Goal: Task Accomplishment & Management: Use online tool/utility

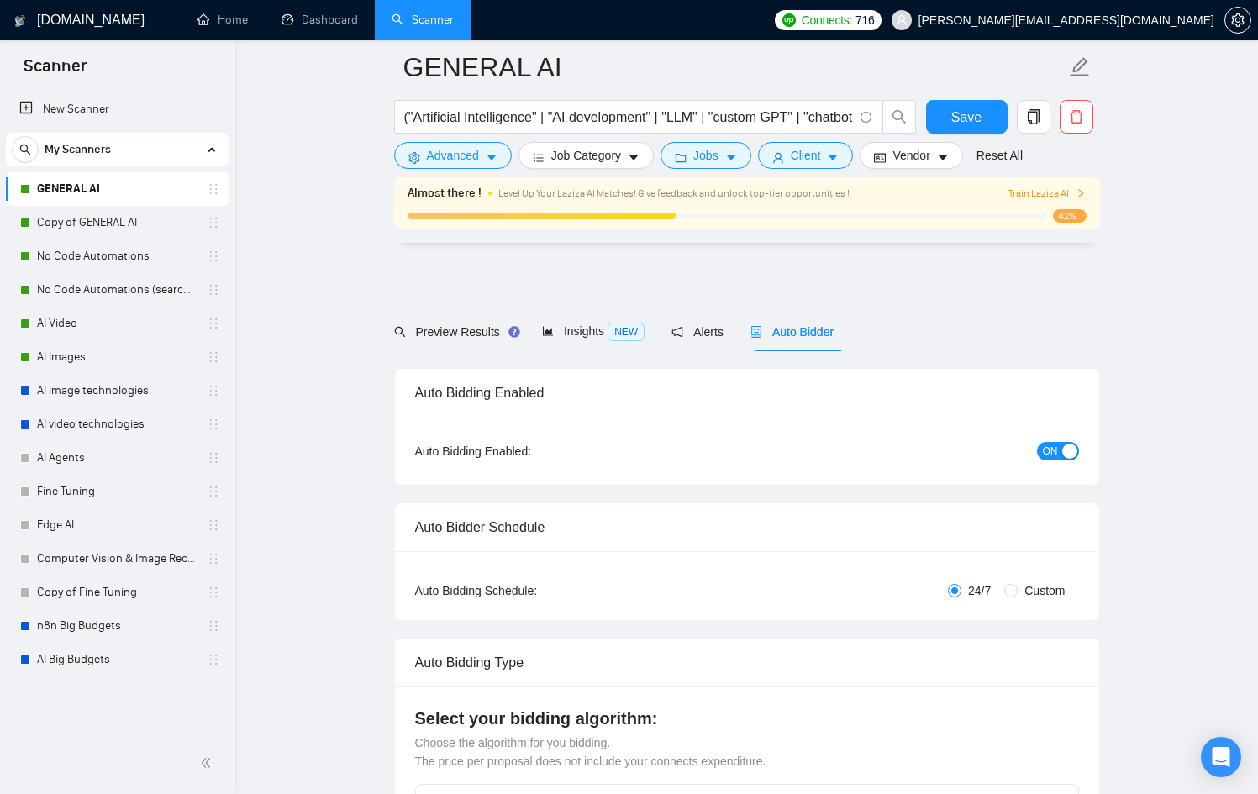
scroll to position [3929, 0]
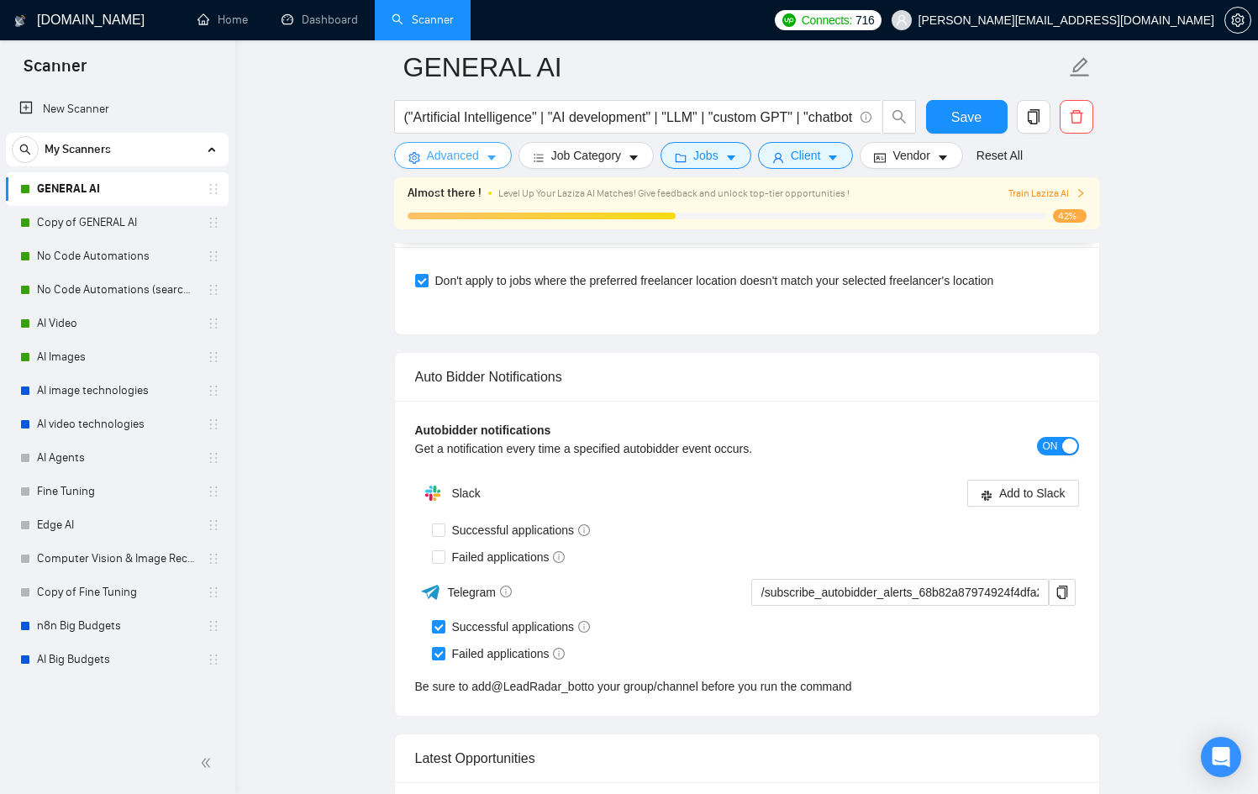
click at [497, 159] on icon "caret-down" at bounding box center [492, 158] width 12 height 12
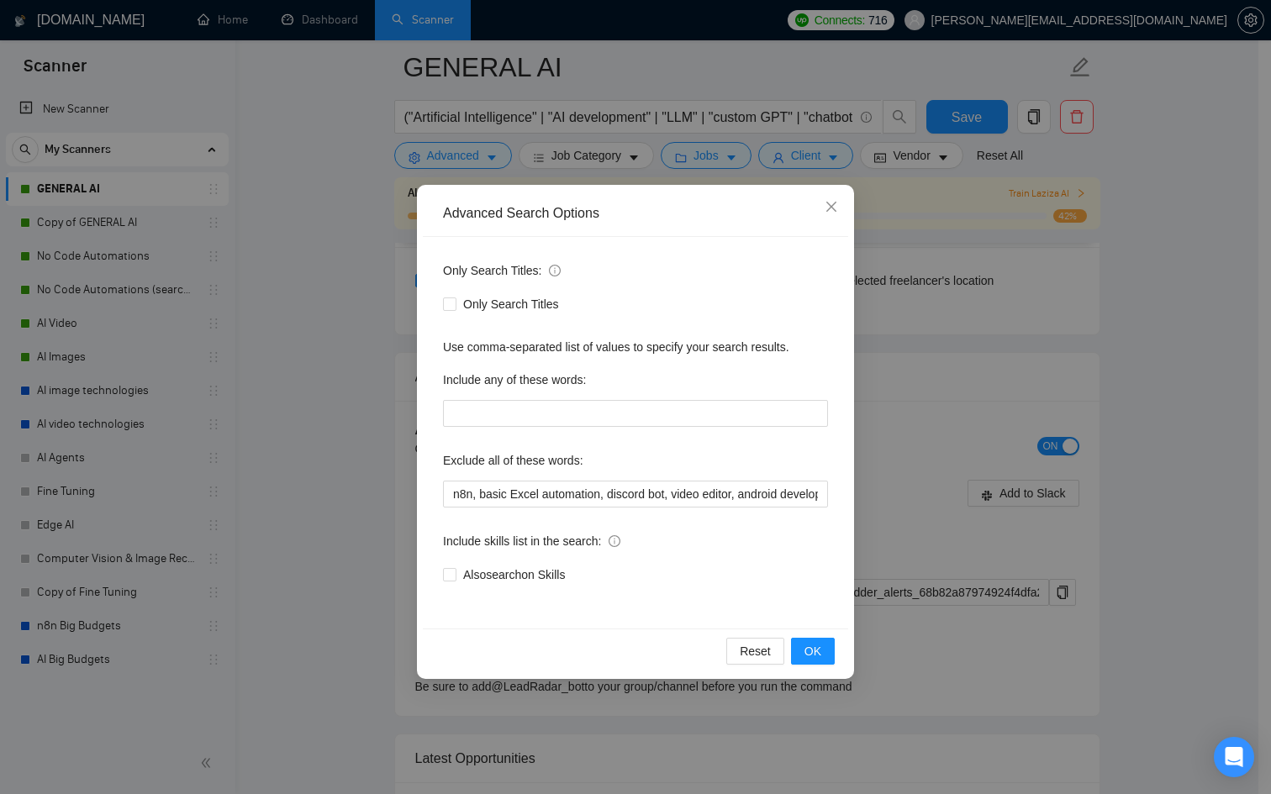
click at [398, 181] on div "Advanced Search Options Only Search Titles: Only Search Titles Use comma-separa…" at bounding box center [635, 397] width 1271 height 794
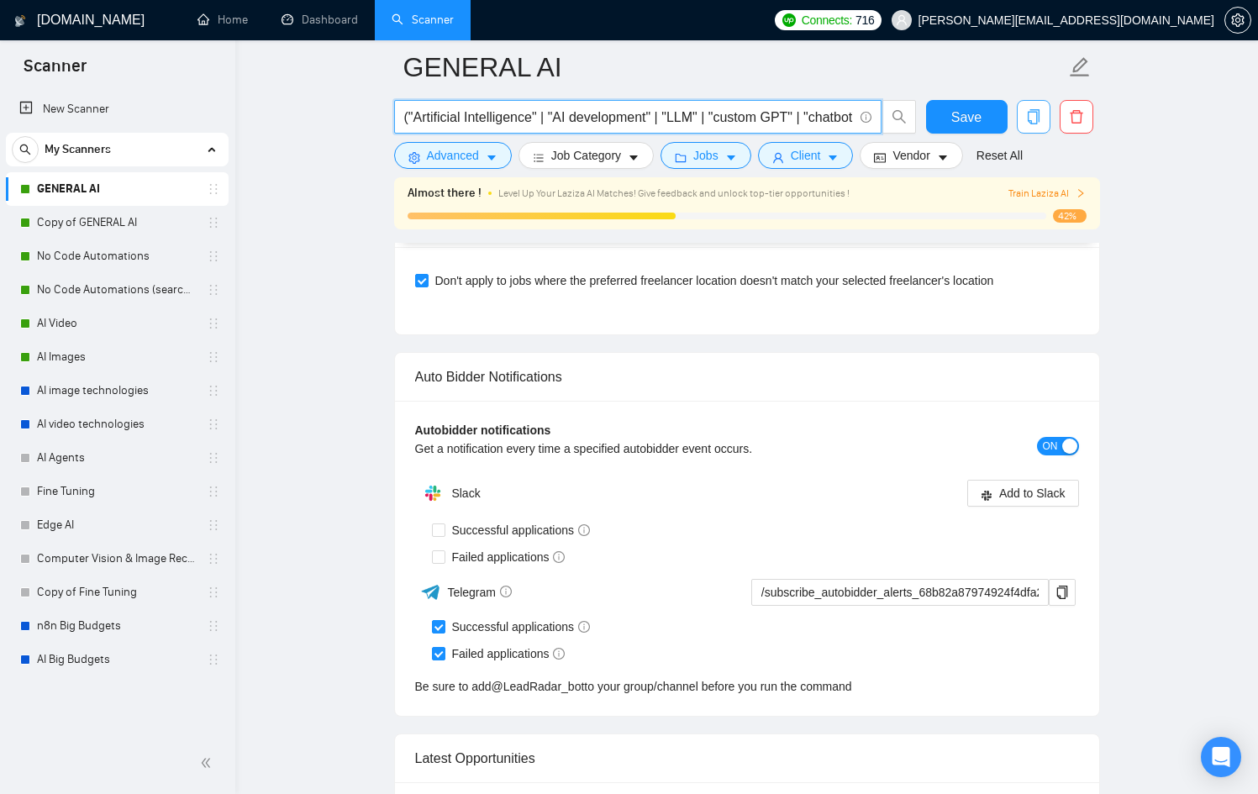
scroll to position [0, 1006]
drag, startPoint x: 615, startPoint y: 119, endPoint x: 1030, endPoint y: 111, distance: 414.4
click at [1030, 111] on div "("Artificial Intelligence" | "AI development" | "LLM" | "custom GPT" | "chatbot…" at bounding box center [744, 121] width 706 height 42
click at [839, 114] on input "("Artificial Intelligence" | "AI development" | "LLM" | "custom GPT" | "chatbot…" at bounding box center [628, 117] width 449 height 21
click at [849, 116] on input "("Artificial Intelligence" | "AI development" | "LLM" | "custom GPT" | "chatbot…" at bounding box center [628, 117] width 449 height 21
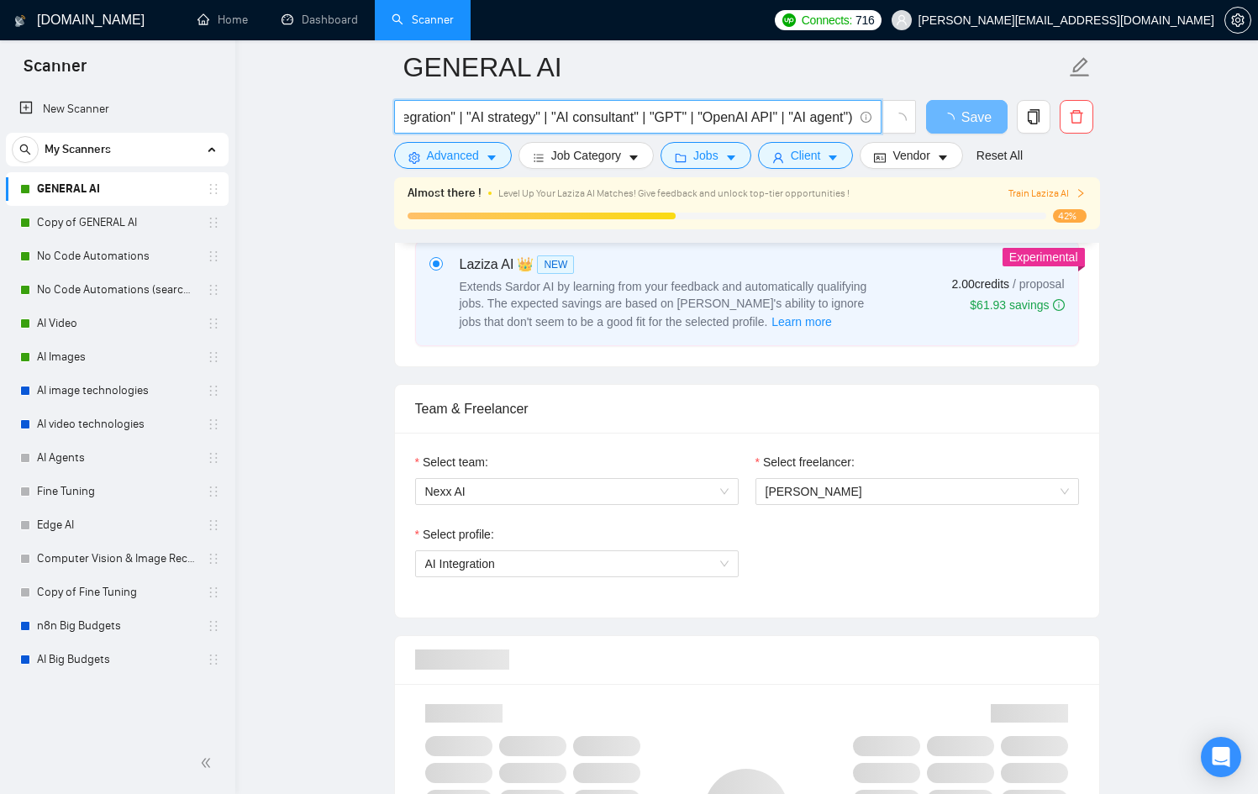
scroll to position [0, 0]
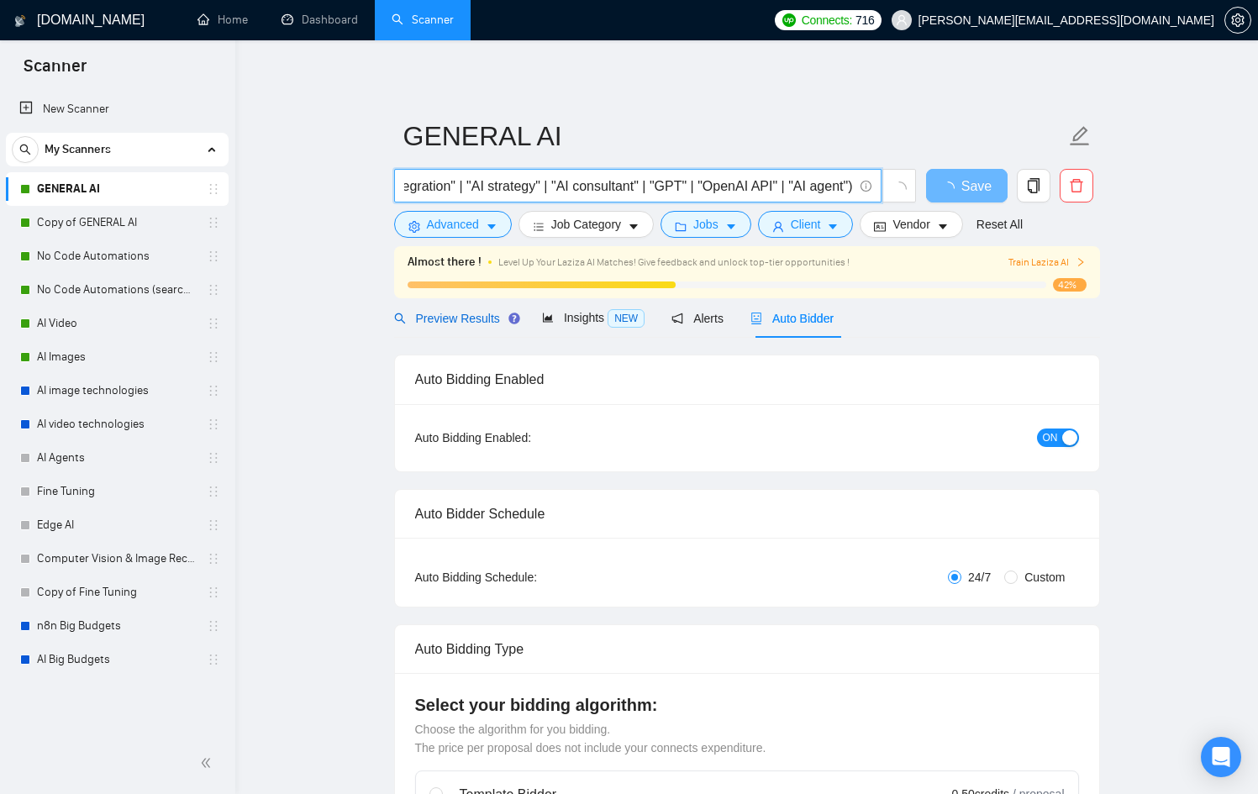
click at [464, 324] on span "Preview Results" at bounding box center [454, 318] width 121 height 13
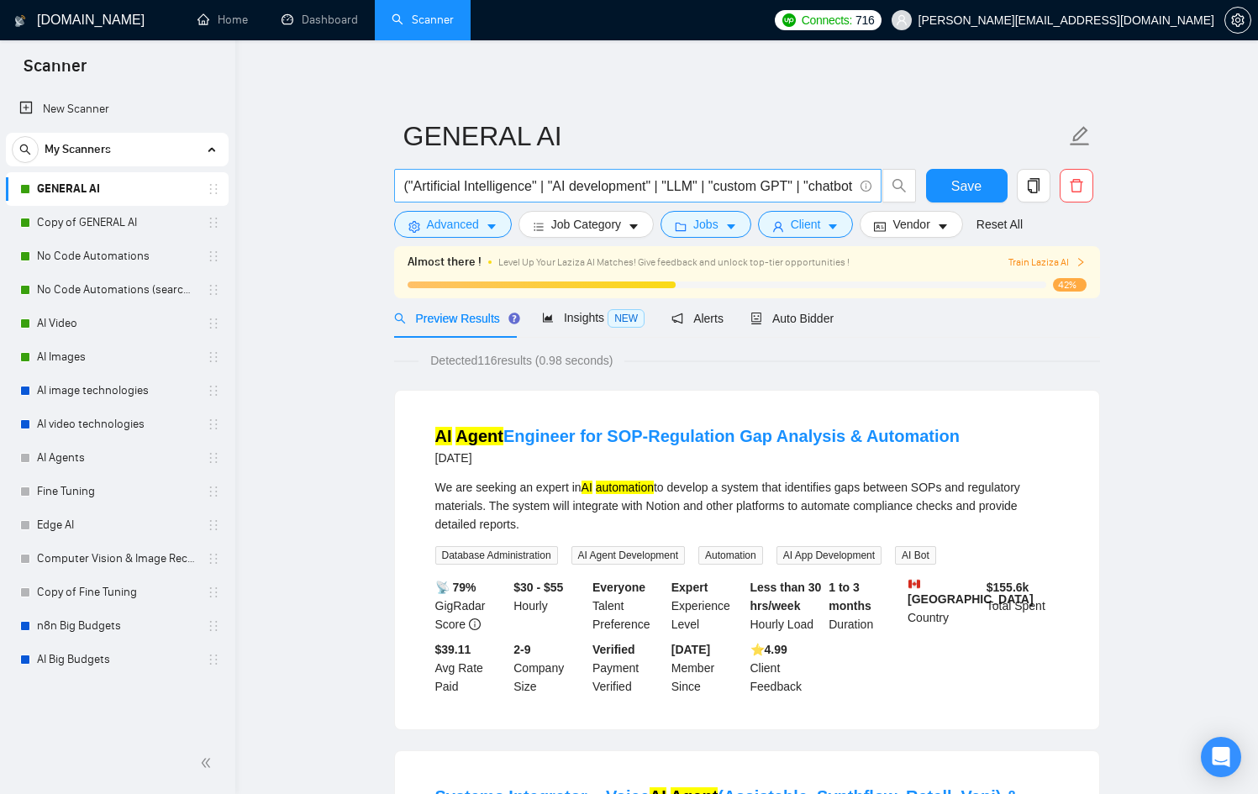
click at [672, 191] on input "("Artificial Intelligence" | "AI development" | "LLM" | "custom GPT" | "chatbot…" at bounding box center [628, 186] width 449 height 21
drag, startPoint x: 651, startPoint y: 190, endPoint x: 969, endPoint y: 193, distance: 317.7
click at [969, 193] on div "("Artificial Intelligence" | "AI development" | "LLM" | "custom GPT" | "chatbot…" at bounding box center [744, 190] width 706 height 42
click at [850, 188] on input "("Artificial Intelligence" | "AI development" | "LLM" | "custom GPT" | "chatbot…" at bounding box center [628, 186] width 449 height 21
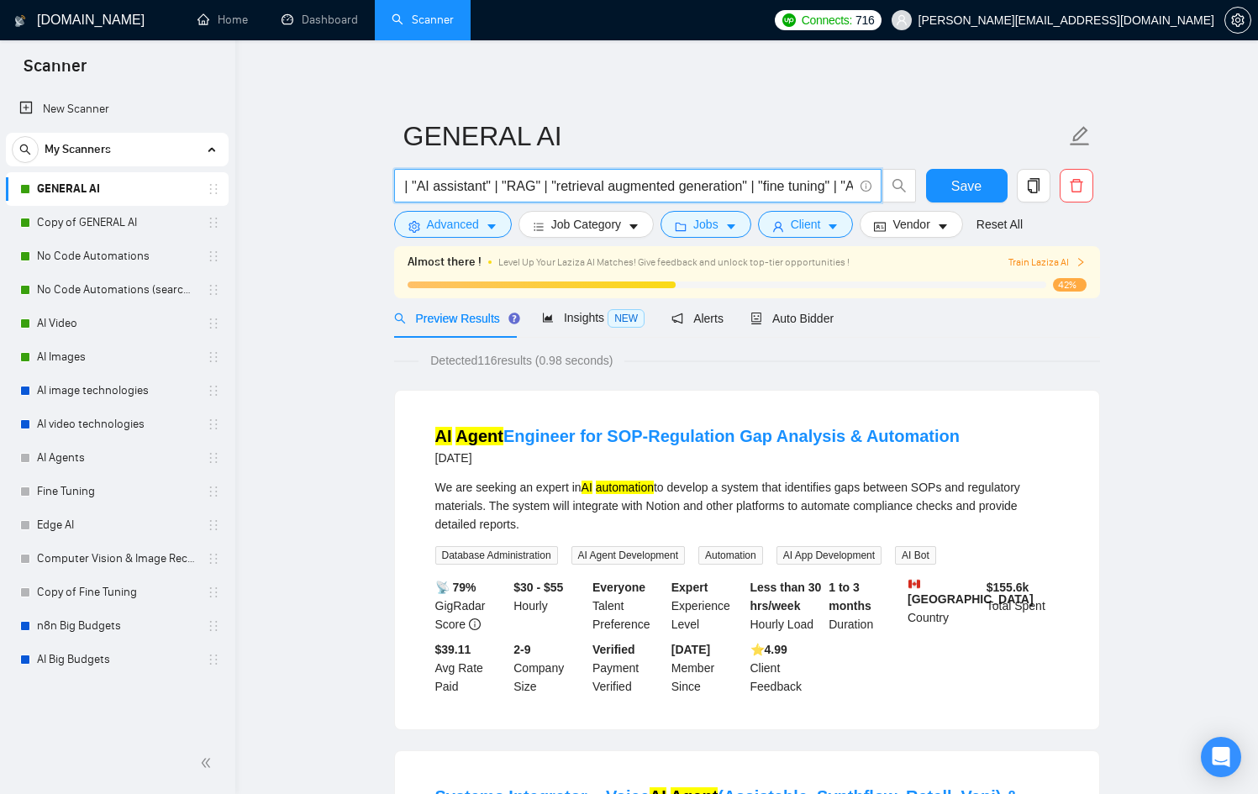
scroll to position [0, 0]
drag, startPoint x: 834, startPoint y: 186, endPoint x: 419, endPoint y: 175, distance: 415.3
click at [419, 175] on span "("Artificial Intelligence" | "AI development" | "LLM" | "custom GPT" | "chatbot…" at bounding box center [637, 186] width 487 height 34
click at [431, 177] on input "("Artificial Intelligence" | "AI development" | "LLM" | "custom GPT" | "chatbot…" at bounding box center [628, 186] width 449 height 21
drag, startPoint x: 457, startPoint y: 182, endPoint x: 677, endPoint y: 197, distance: 220.7
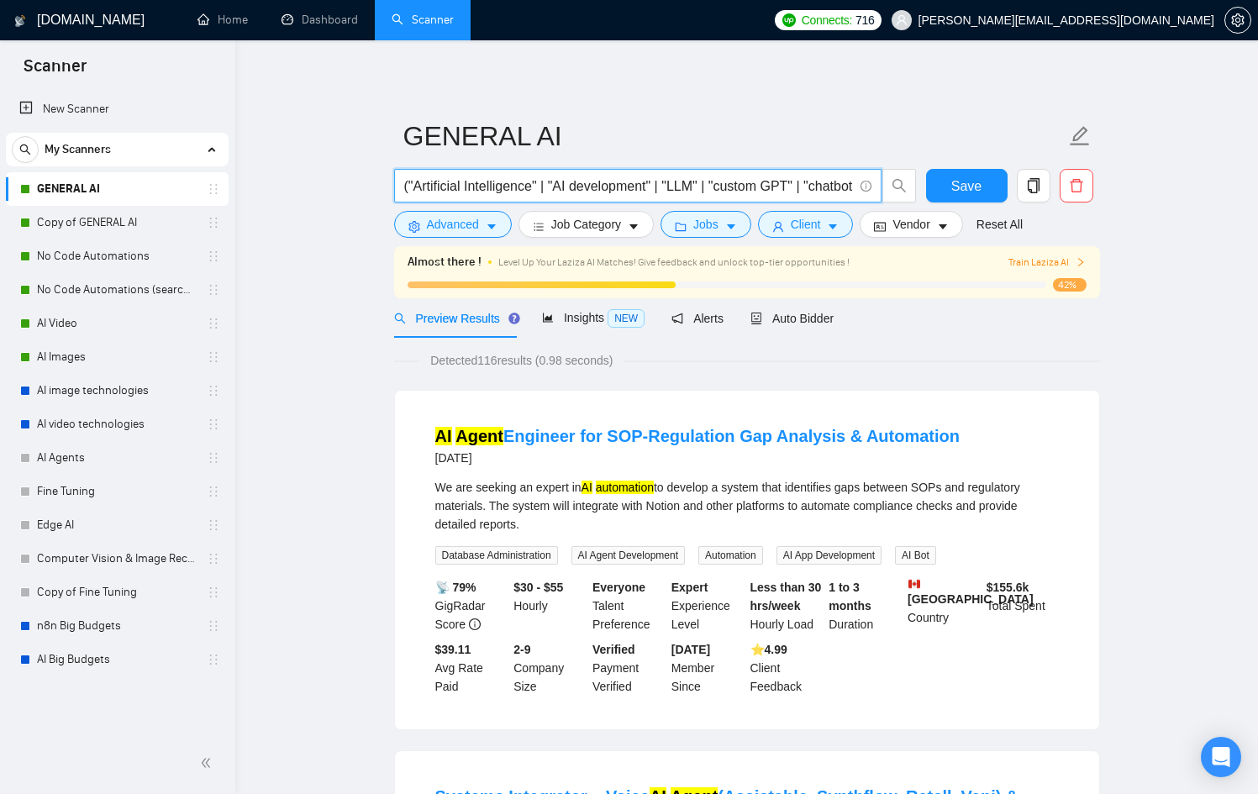
click at [658, 188] on input "("Artificial Intelligence" | "AI development" | "LLM" | "custom GPT" | "chatbot…" at bounding box center [628, 186] width 449 height 21
click at [698, 186] on input "("Artificial Intelligence" | "AI development" | "LLM" | "custom GPT" | "chatbot…" at bounding box center [628, 186] width 449 height 21
click at [448, 216] on span "Advanced" at bounding box center [453, 224] width 52 height 18
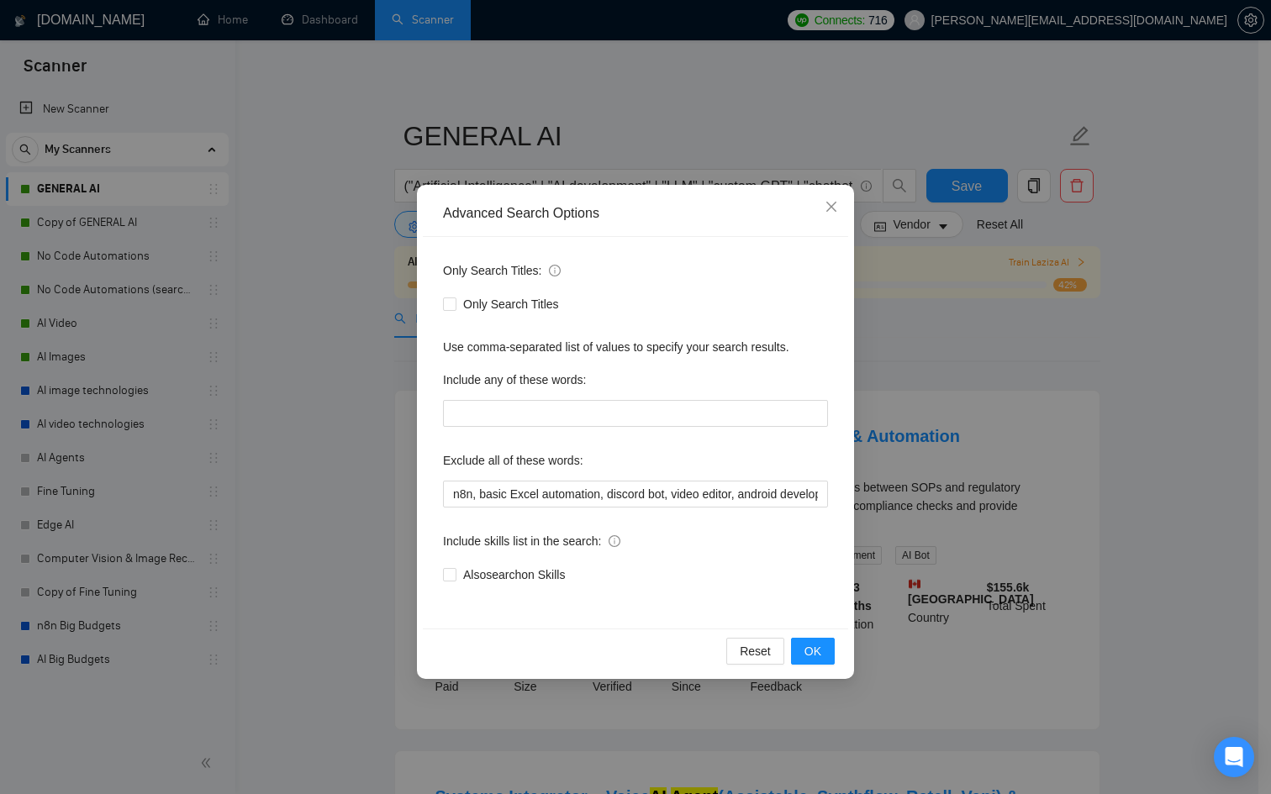
click at [369, 227] on div "Advanced Search Options Only Search Titles: Only Search Titles Use comma-separa…" at bounding box center [635, 397] width 1271 height 794
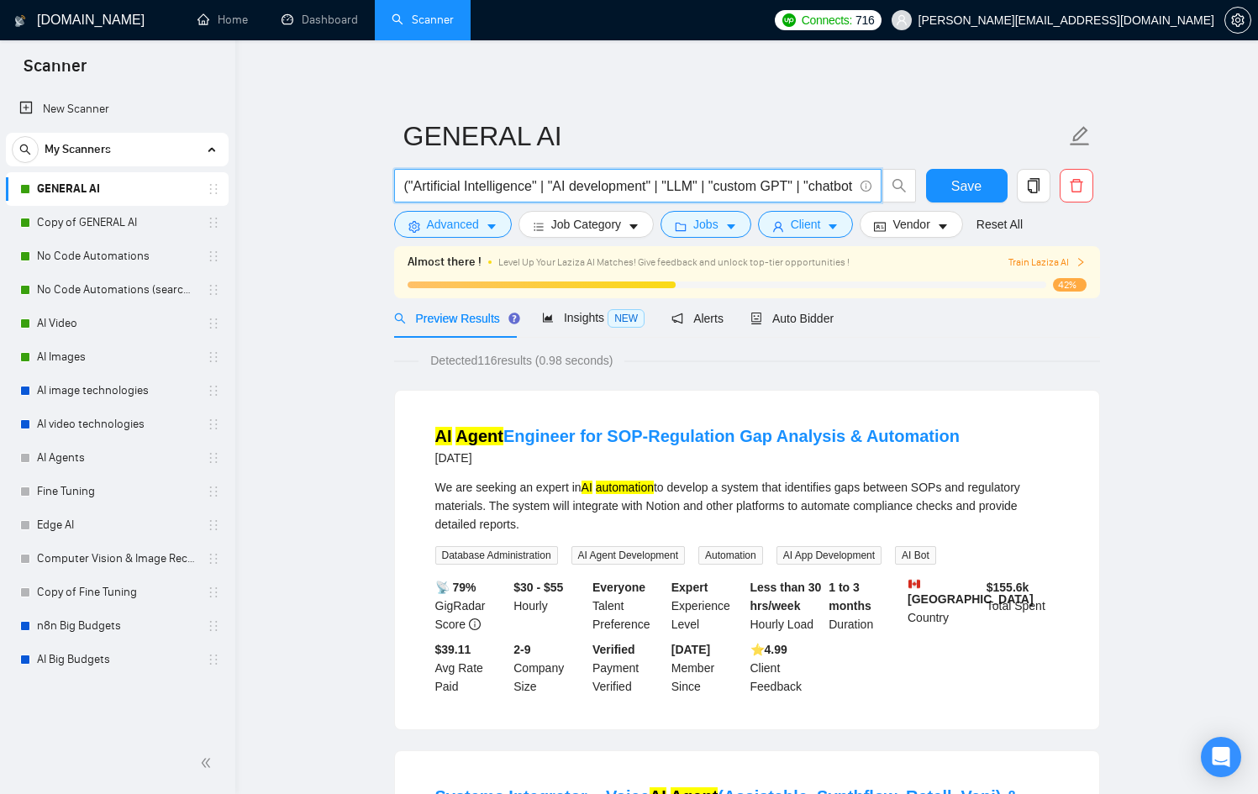
drag, startPoint x: 494, startPoint y: 186, endPoint x: 762, endPoint y: 186, distance: 268.1
click at [762, 186] on input "("Artificial Intelligence" | "AI development" | "LLM" | "custom GPT" | "chatbot…" at bounding box center [628, 186] width 449 height 21
drag, startPoint x: 752, startPoint y: 187, endPoint x: 803, endPoint y: 179, distance: 52.0
click at [803, 177] on input "("Artificial Intelligence" | "AI development" | "LLM" | "custom GPT" | "chatbot…" at bounding box center [628, 186] width 449 height 21
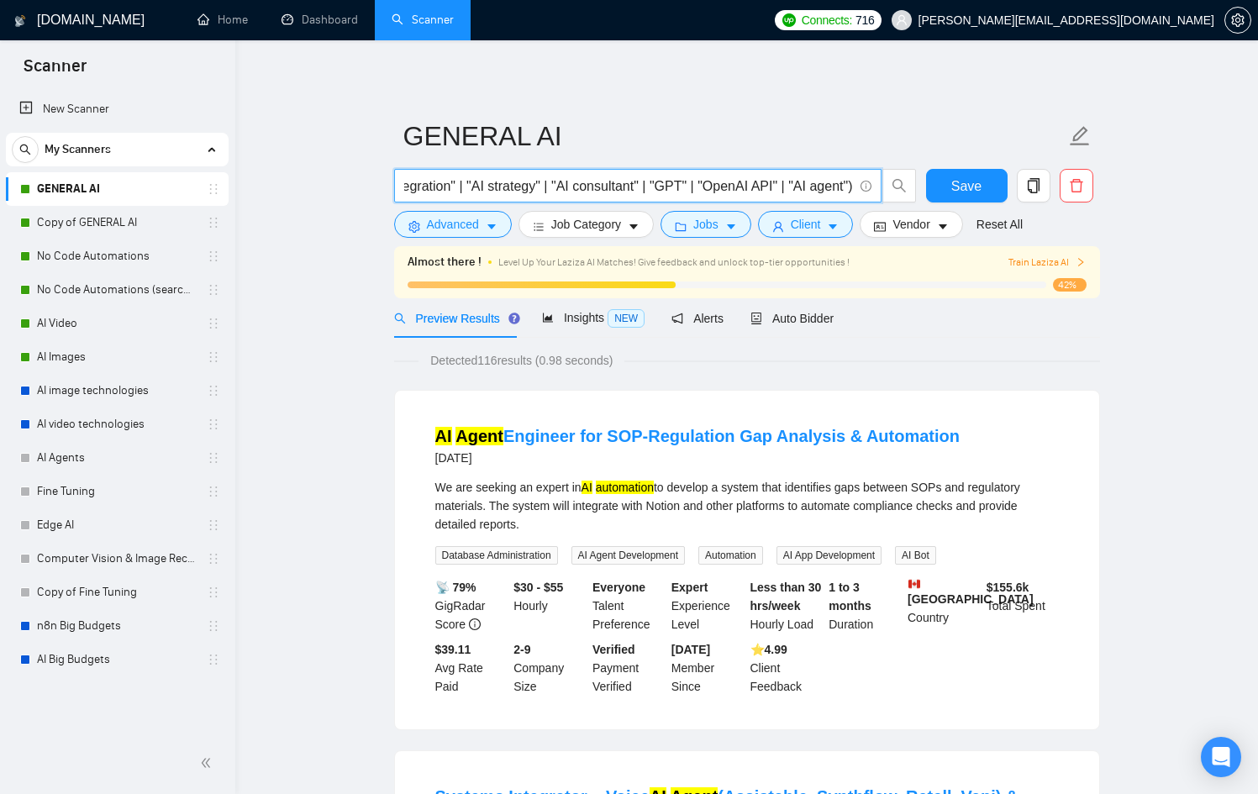
click at [787, 181] on input "("Artificial Intelligence" | "AI development" | "LLM" | "custom GPT" | "chatbot…" at bounding box center [628, 186] width 449 height 21
click at [847, 182] on input "("Artificial Intelligence" | "AI development" | "LLM" | "custom GPT" | "chatbot…" at bounding box center [628, 186] width 449 height 21
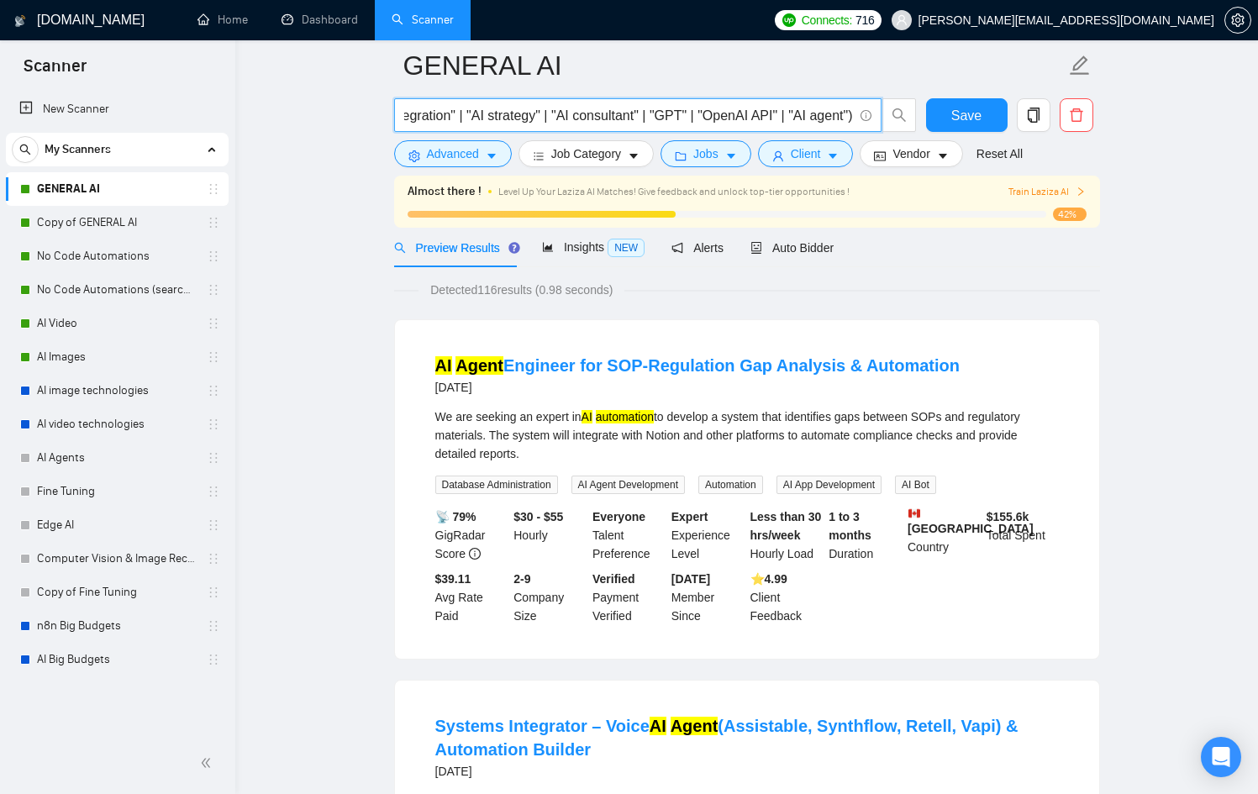
scroll to position [0, 0]
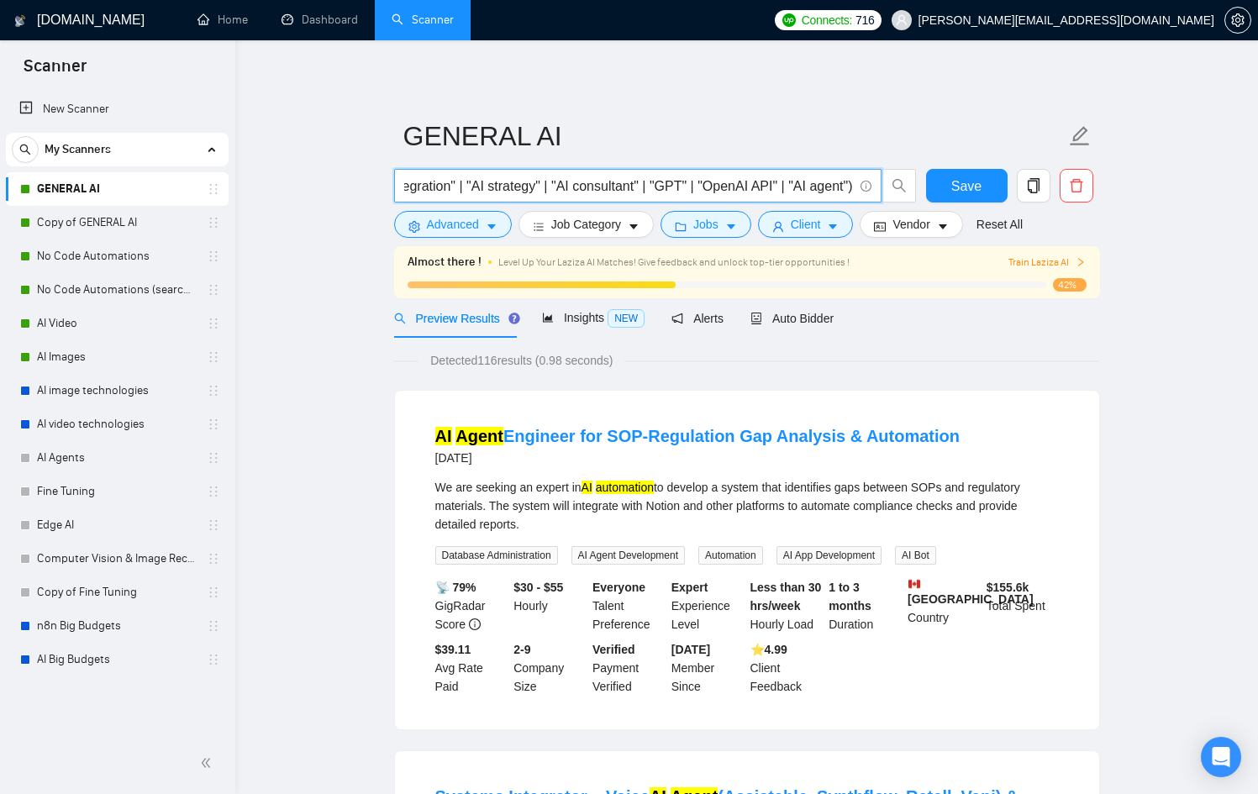
drag, startPoint x: 847, startPoint y: 189, endPoint x: 779, endPoint y: 192, distance: 68.1
click at [779, 192] on input "("Artificial Intelligence" | "AI development" | "LLM" | "custom GPT" | "chatbot…" at bounding box center [628, 186] width 449 height 21
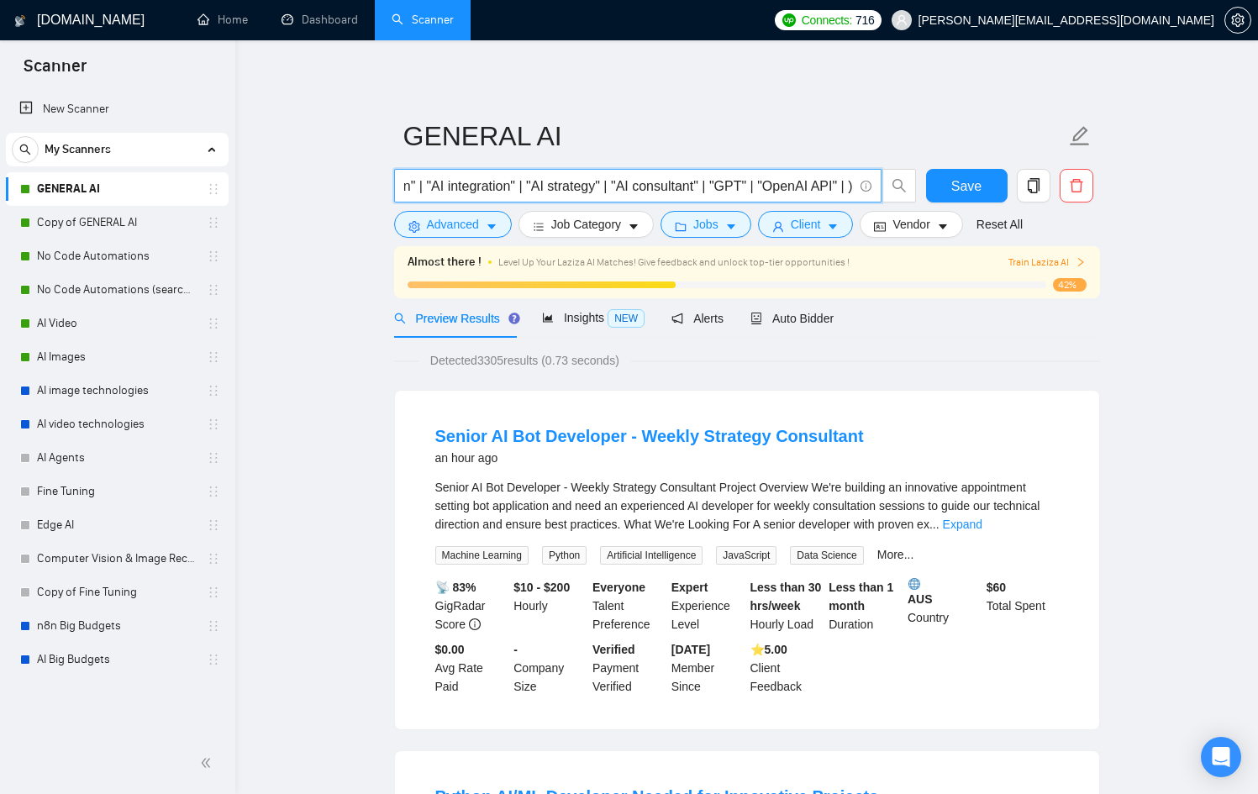
scroll to position [0, 1012]
paste input "| "AI agent""
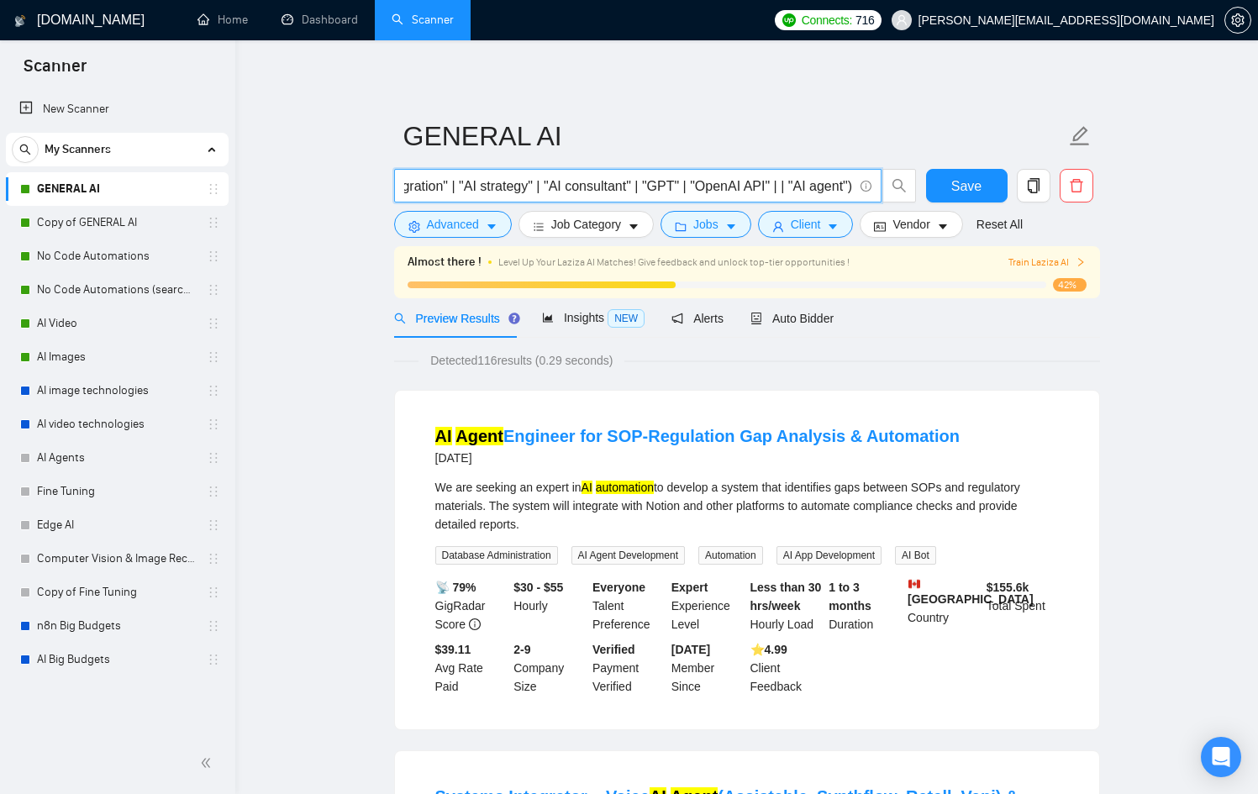
click at [787, 186] on input "("Artificial Intelligence" | "AI development" | "LLM" | "custom GPT" | "chatbot…" at bounding box center [628, 186] width 449 height 21
click at [850, 183] on input "("Artificial Intelligence" | "AI development" | "LLM" | "custom GPT" | "chatbot…" at bounding box center [628, 186] width 449 height 21
drag, startPoint x: 476, startPoint y: 186, endPoint x: 288, endPoint y: 187, distance: 187.4
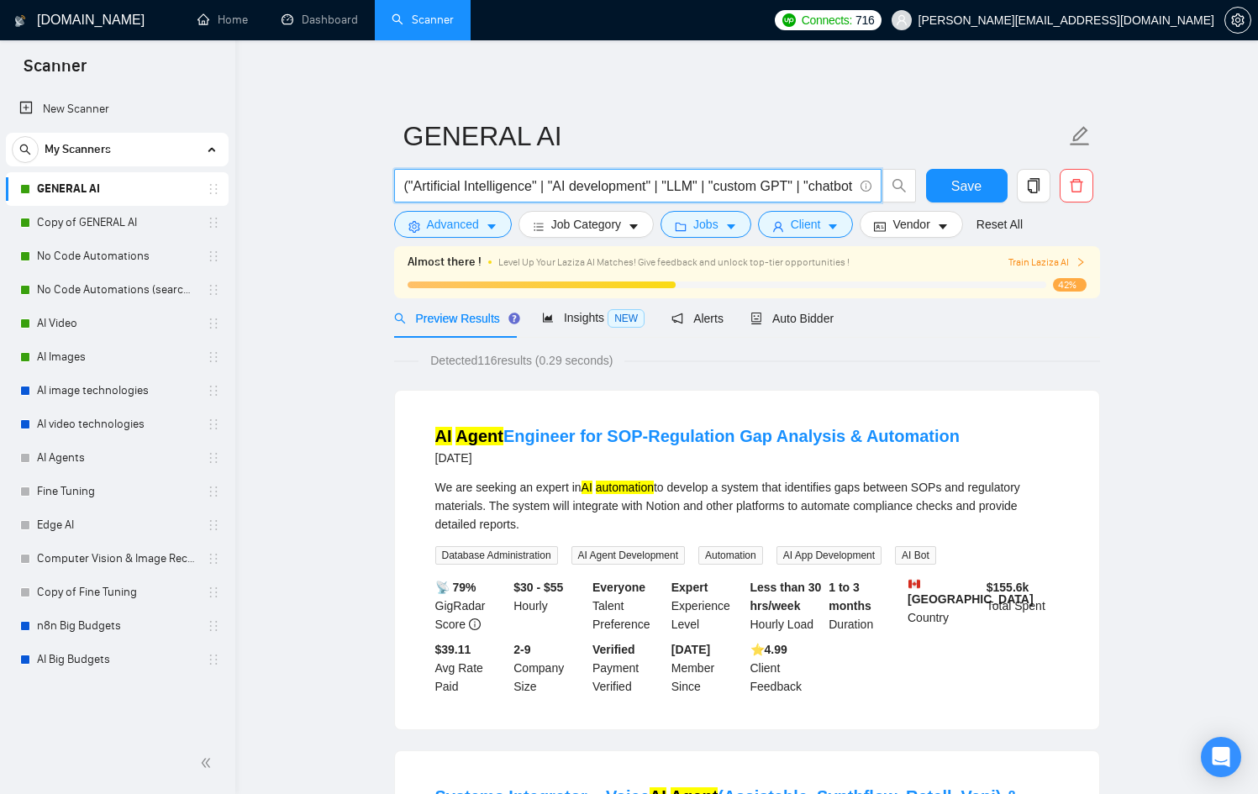
click at [453, 178] on input "("Artificial Intelligence" | "AI development" | "LLM" | "custom GPT" | "chatbot…" at bounding box center [628, 186] width 449 height 21
drag, startPoint x: 493, startPoint y: 180, endPoint x: 965, endPoint y: 186, distance: 471.5
click at [965, 186] on div "("Artificial Intelligence" | "AI development" | "LLM" | "custom GPT" | "chatbot…" at bounding box center [744, 190] width 706 height 42
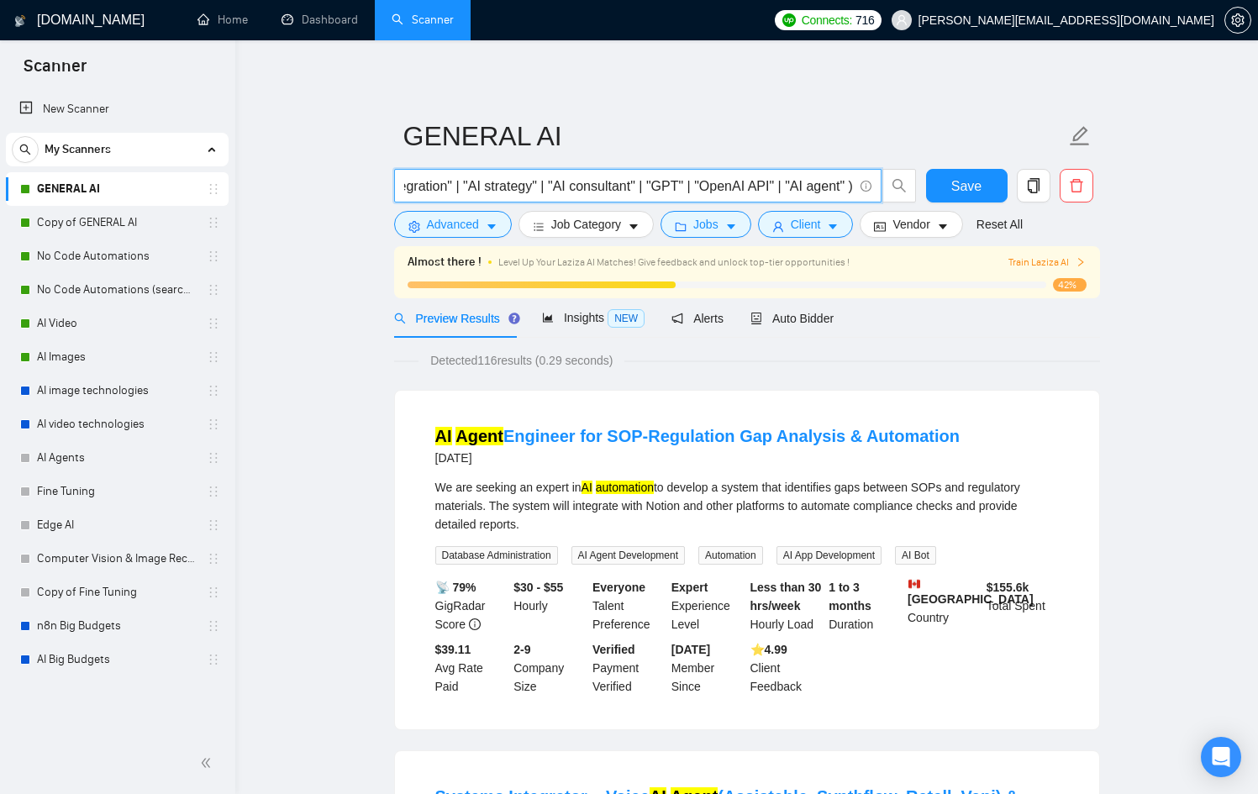
click at [846, 179] on input "("Artificial Intelligence" | "AI development" | "LLM" | "custom GPT" | "chatbot…" at bounding box center [628, 186] width 449 height 21
drag, startPoint x: 847, startPoint y: 180, endPoint x: 777, endPoint y: 181, distance: 70.6
click at [777, 181] on input "("Artificial Intelligence" | "AI development" | "LLM" | "custom GPT" | "chatbot…" at bounding box center [628, 186] width 449 height 21
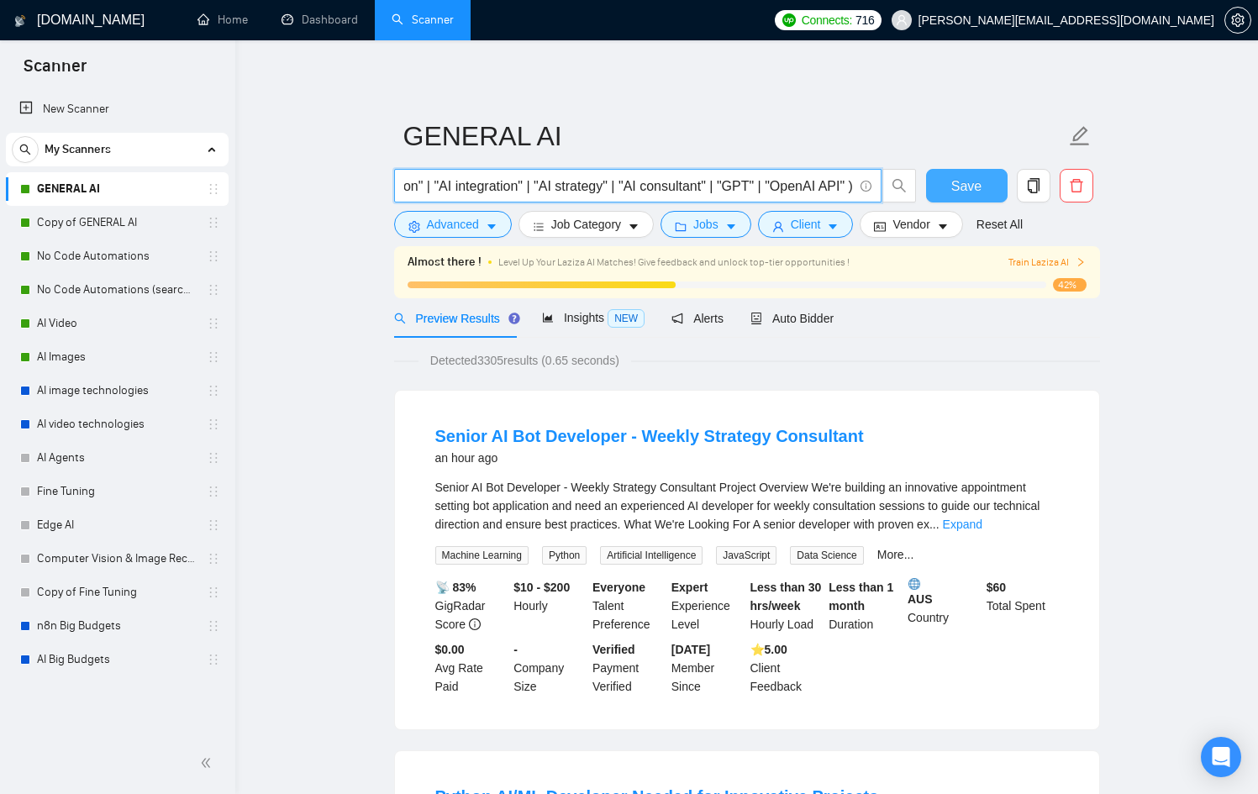
type input "("Artificial Intelligence" | "AI development" | "LLM" | "custom GPT" | "chatbot…"
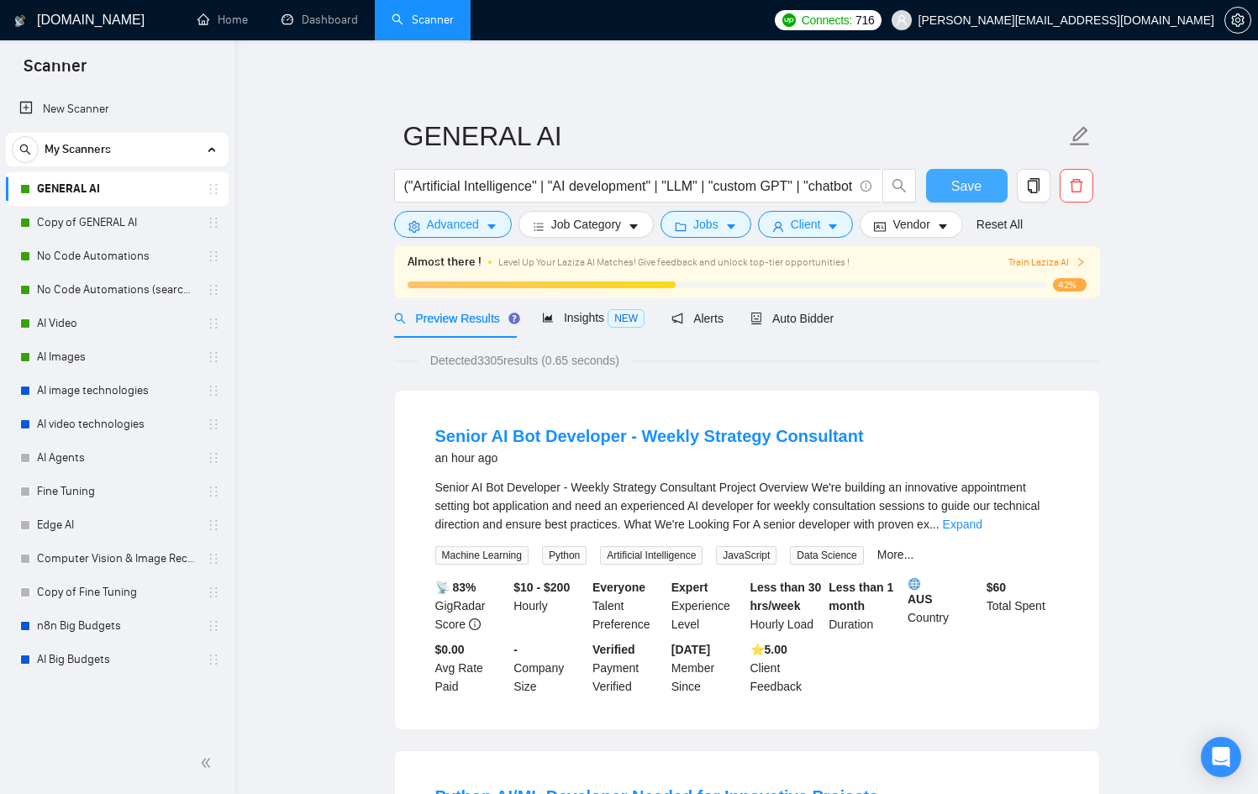
click at [972, 182] on span "Save" at bounding box center [966, 186] width 30 height 21
click at [157, 222] on link "Copy of GENERAL AI" at bounding box center [117, 223] width 160 height 34
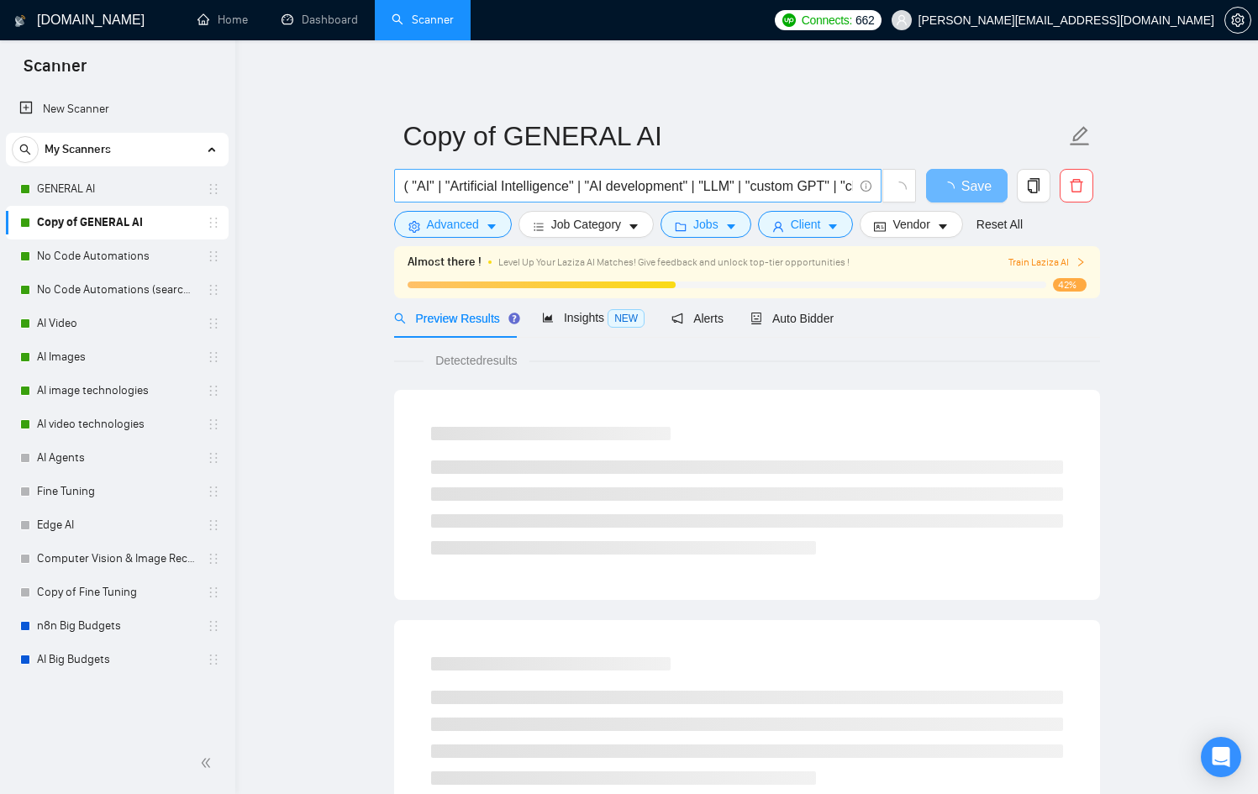
click at [431, 184] on input "( "AI" | "Artificial Intelligence" | "AI development" | "LLM" | "custom GPT" | …" at bounding box center [628, 186] width 449 height 21
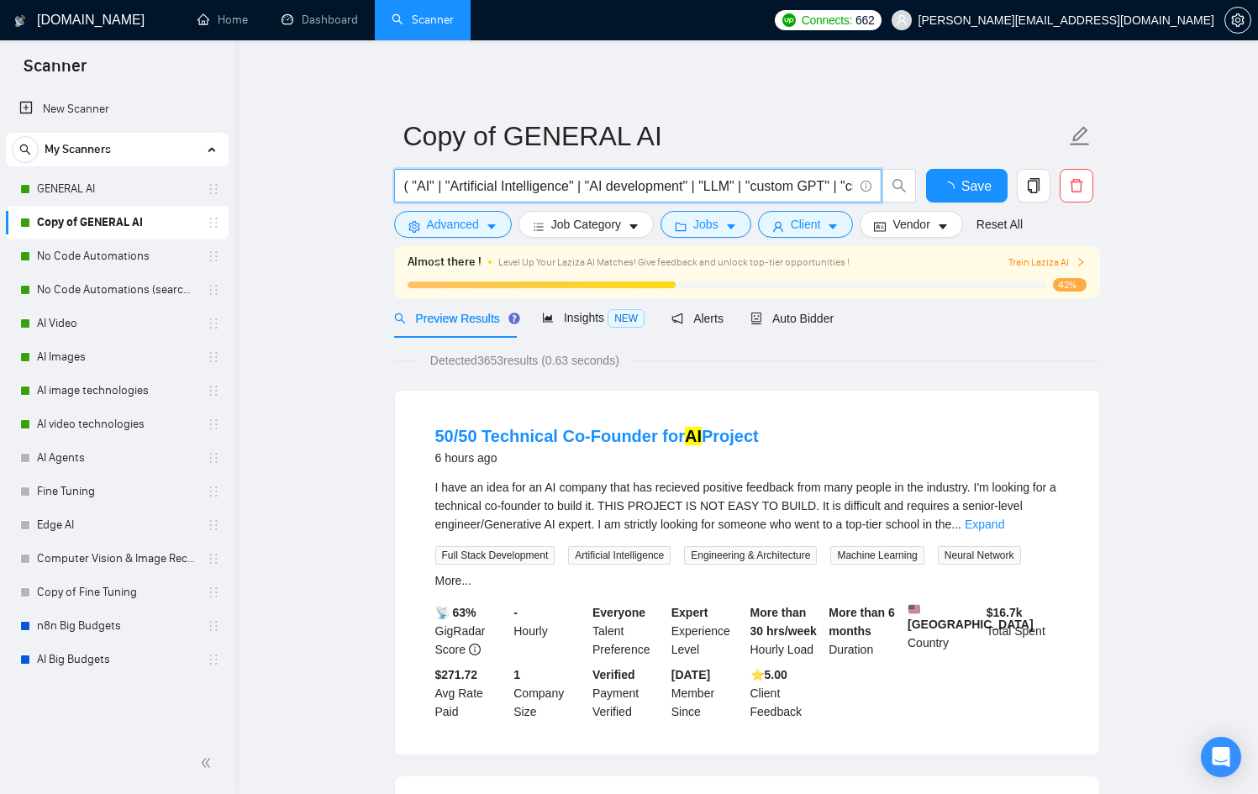
click at [413, 187] on input "( "AI" | "Artificial Intelligence" | "AI development" | "LLM" | "custom GPT" | …" at bounding box center [628, 186] width 449 height 21
paste input "| "AI agent""
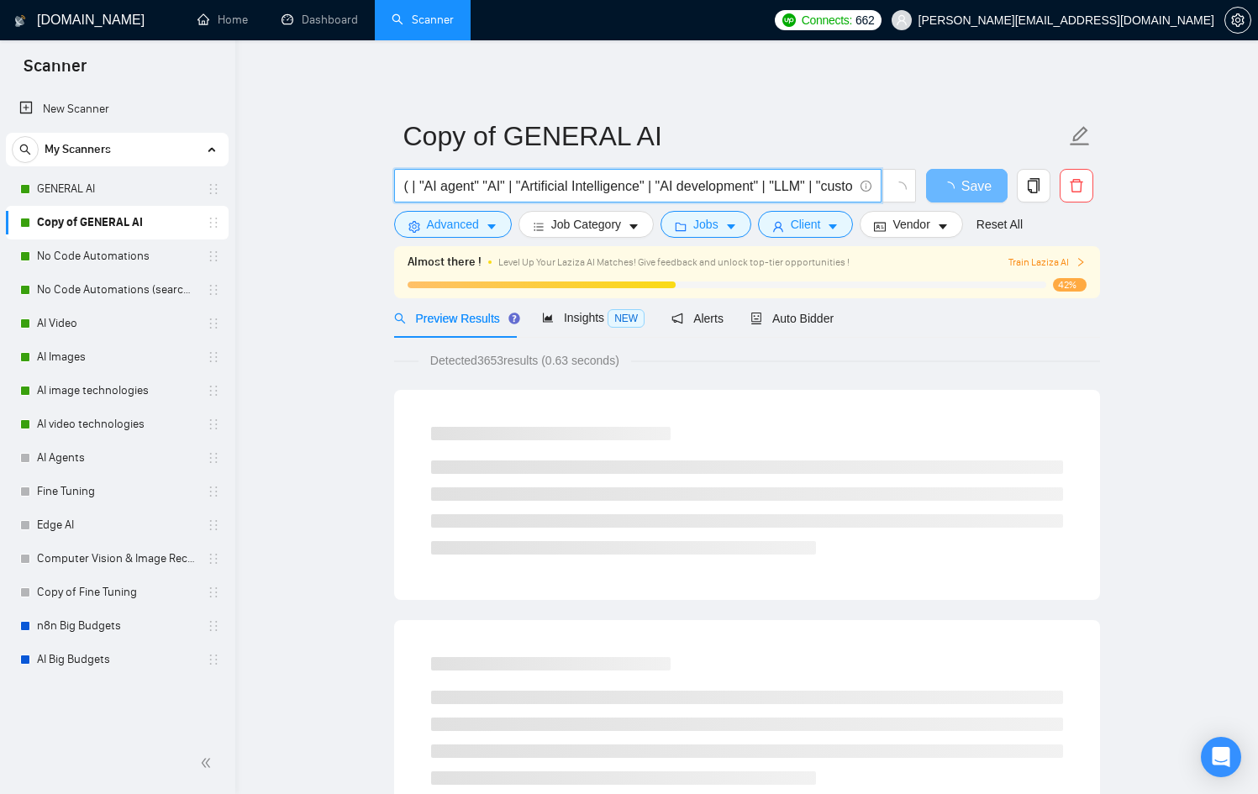
click at [419, 189] on input "( | "AI agent" "AI" | "Artificial Intelligence" | "AI development" | "LLM" | "c…" at bounding box center [628, 186] width 449 height 21
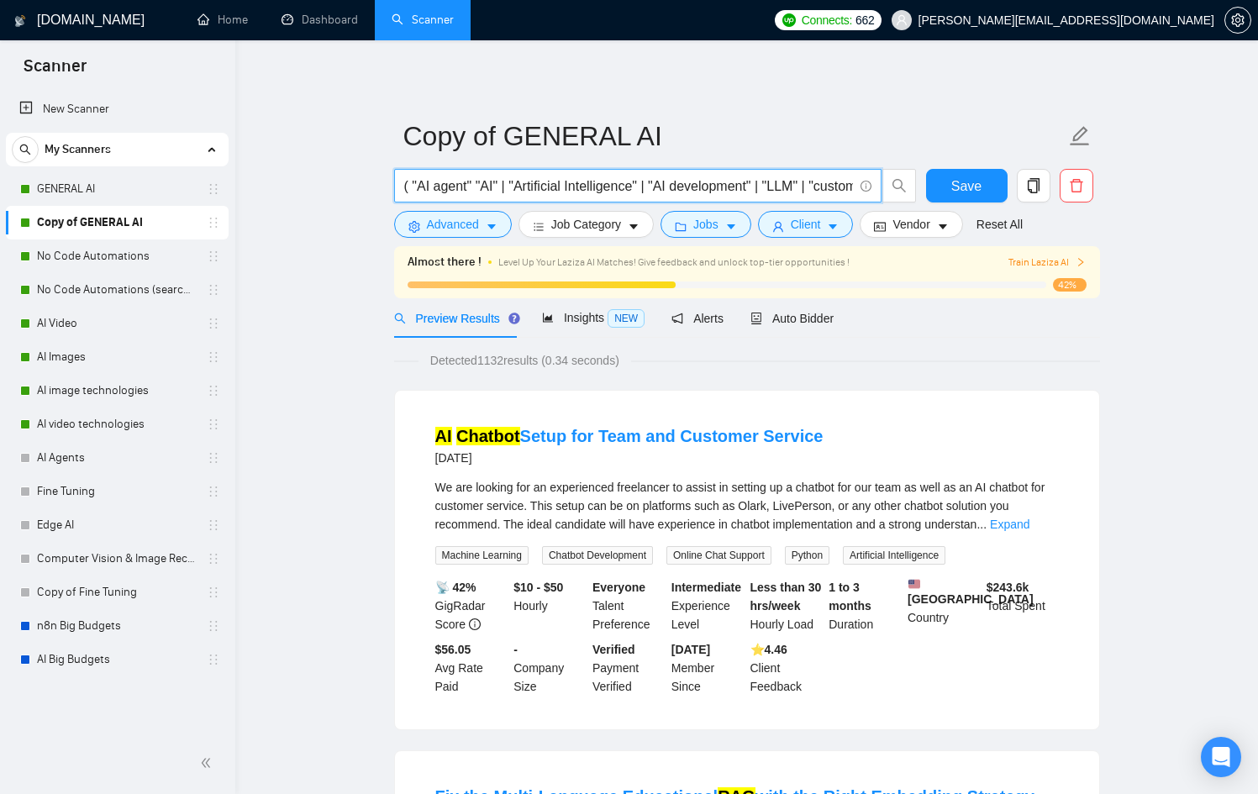
click at [477, 190] on input "( "AI agent" "AI" | "Artificial Intelligence" | "AI development" | "LLM" | "cus…" at bounding box center [628, 186] width 449 height 21
paste input "|"
click at [476, 187] on input "( "AI agent" | "AI" | "Artificial Intelligence" | "AI development" | "LLM" | "c…" at bounding box center [628, 186] width 449 height 21
drag, startPoint x: 484, startPoint y: 185, endPoint x: 408, endPoint y: 190, distance: 75.8
click at [408, 190] on input "( "AI agent" | "AI" | "Artificial Intelligence" | "AI development" | "LLM" | "c…" at bounding box center [628, 186] width 449 height 21
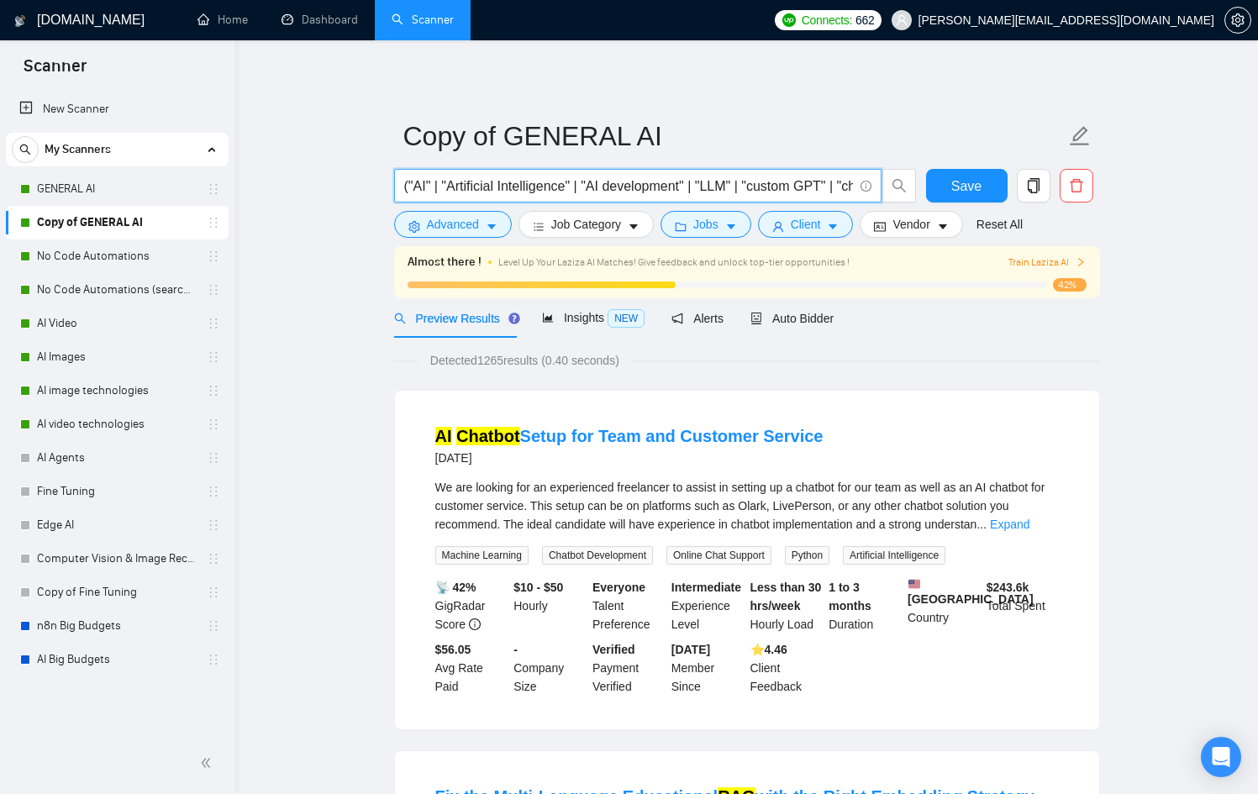
type input "( "AI" | "Artificial Intelligence" | "AI development" | "LLM" | "custom GPT" | …"
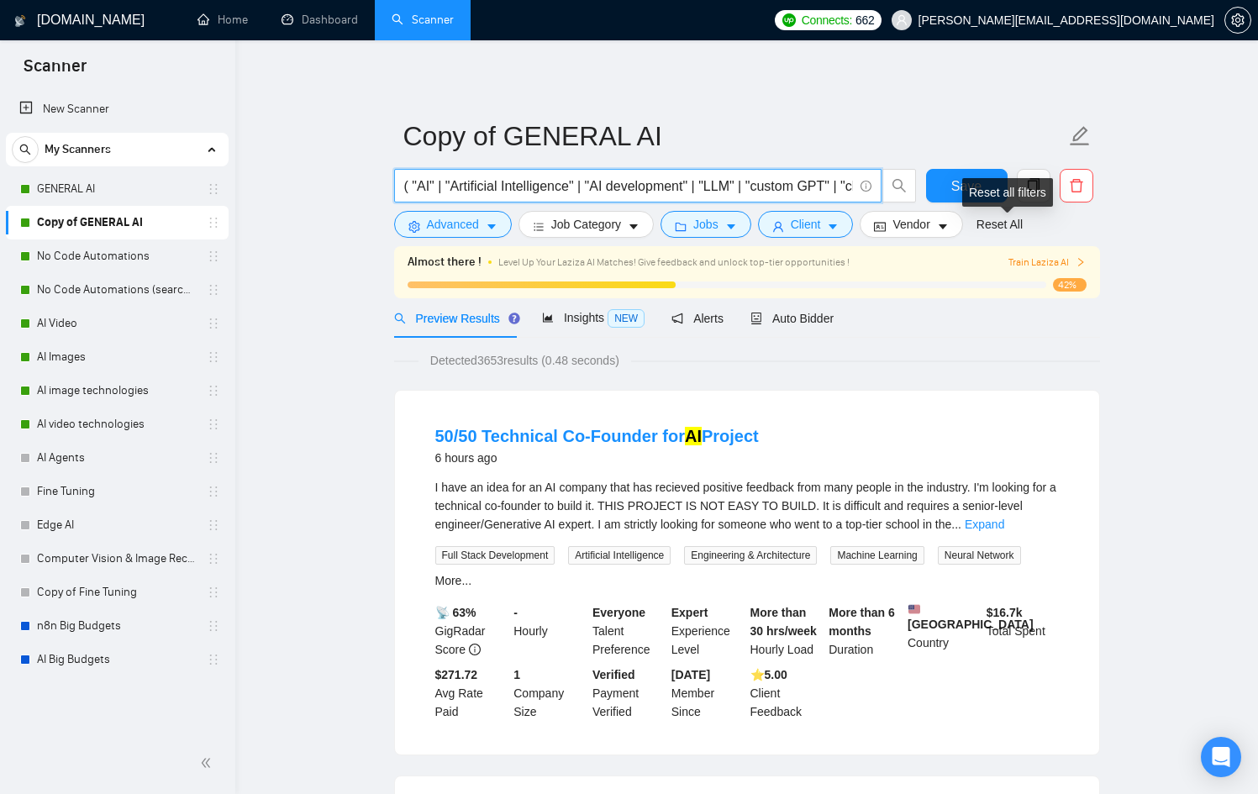
click at [966, 189] on div "Reset all filters" at bounding box center [1007, 192] width 91 height 29
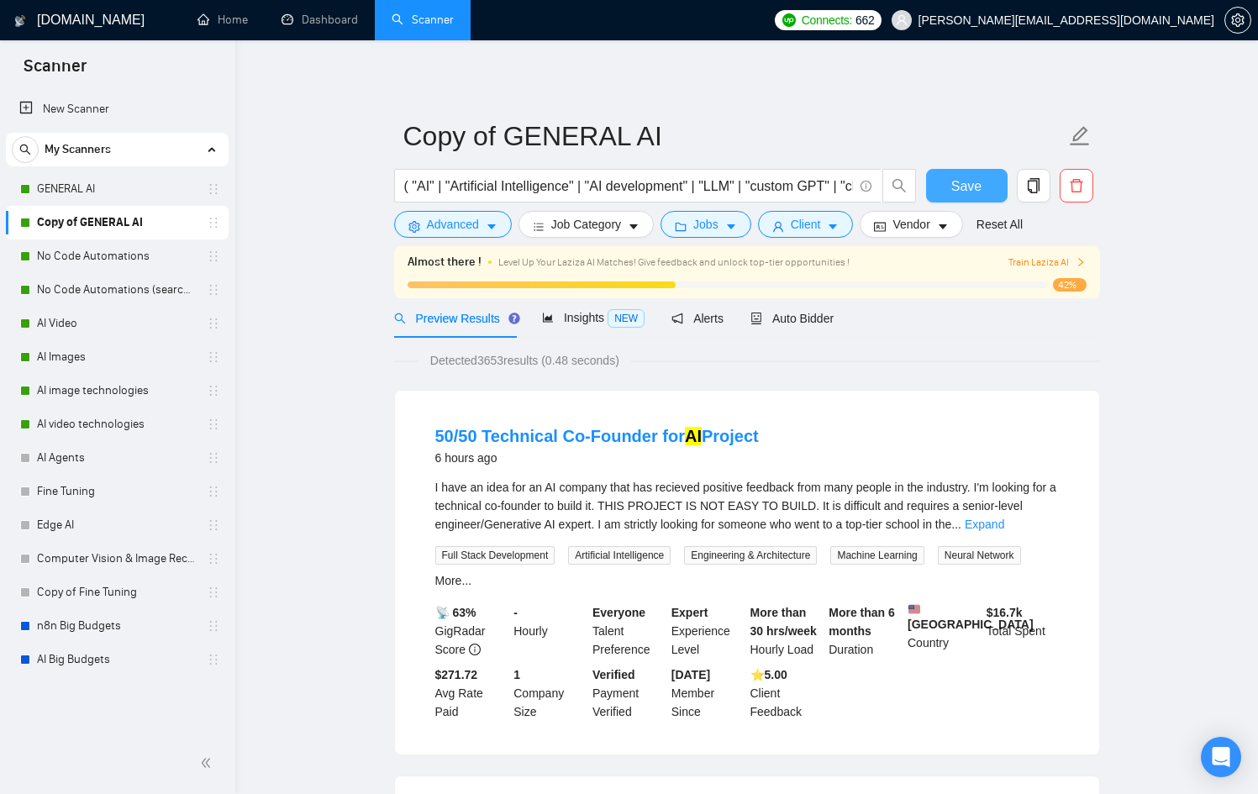
click at [951, 180] on button "Save" at bounding box center [967, 186] width 82 height 34
click at [100, 450] on link "AI Agents" at bounding box center [117, 458] width 160 height 34
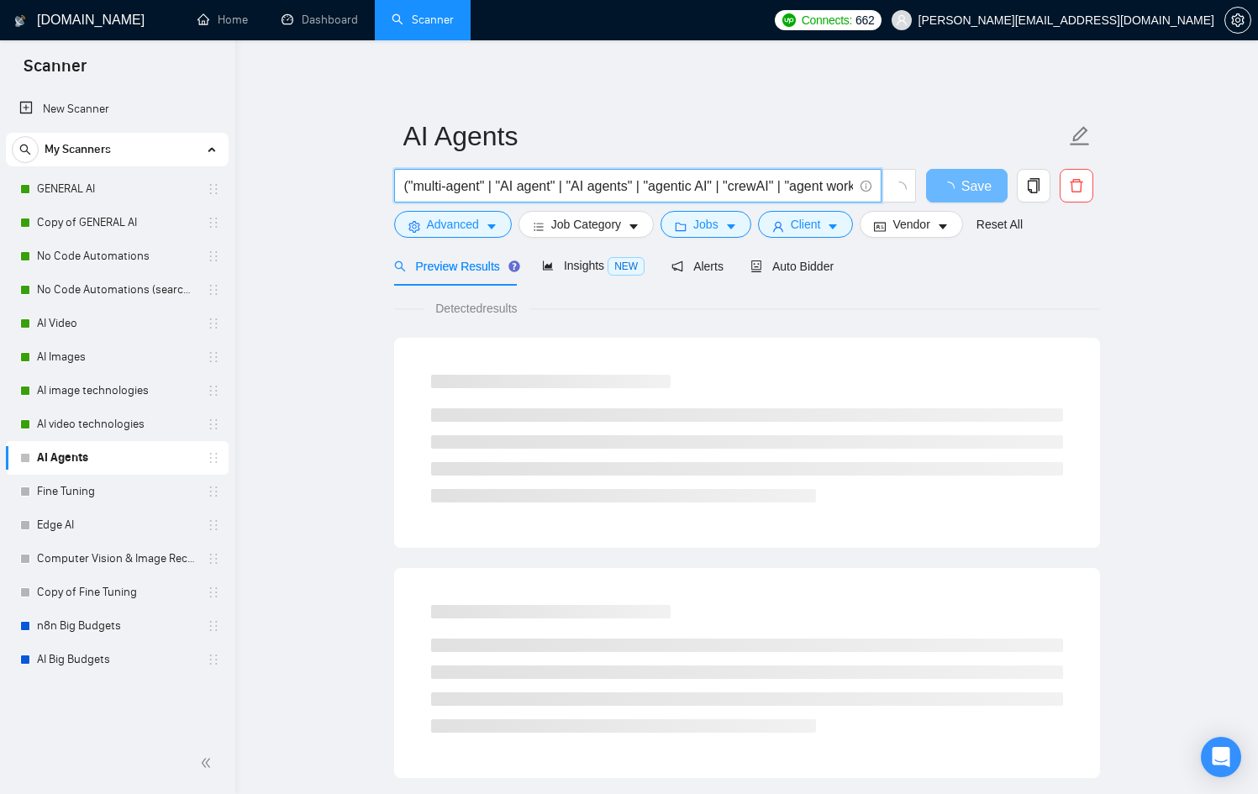
click at [545, 187] on input "("multi-agent" | "AI agent" | "AI agents" | "agentic AI" | "crewAI" | "agent wo…" at bounding box center [628, 186] width 449 height 21
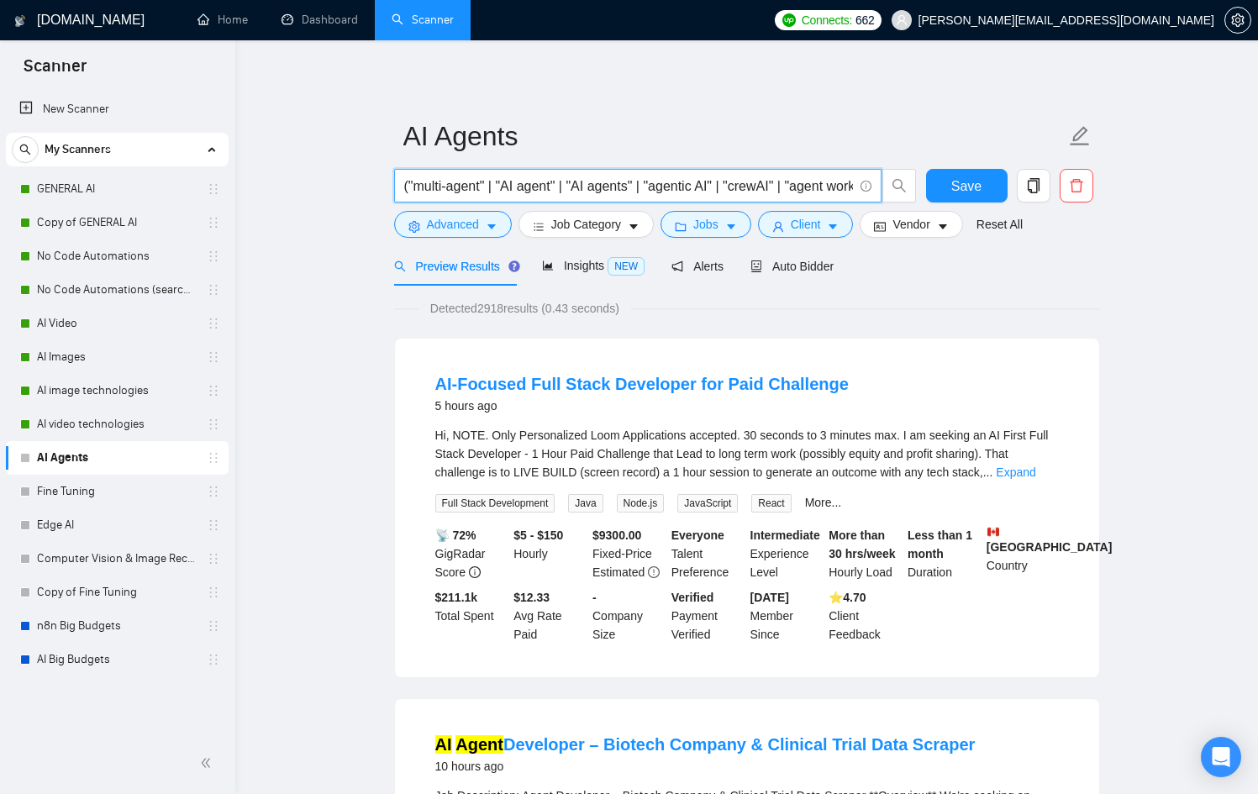
scroll to position [0, 198]
drag, startPoint x: 502, startPoint y: 188, endPoint x: 904, endPoint y: 208, distance: 403.0
click at [904, 208] on div "("multi-agent" | "AI agent" | "AI agents" | "agentic AI" | "crewAI" | "agent wo…" at bounding box center [655, 190] width 529 height 42
click at [851, 188] on input "("multi-agent" | "AI agent" | "AI agents" | "agentic AI" | "crewAI" | "agent wo…" at bounding box center [628, 186] width 449 height 21
click at [846, 192] on input "("multi-agent" | "AI agent" | "AI agents" | "agentic AI" | "crewAI" | "agent wo…" at bounding box center [628, 186] width 449 height 21
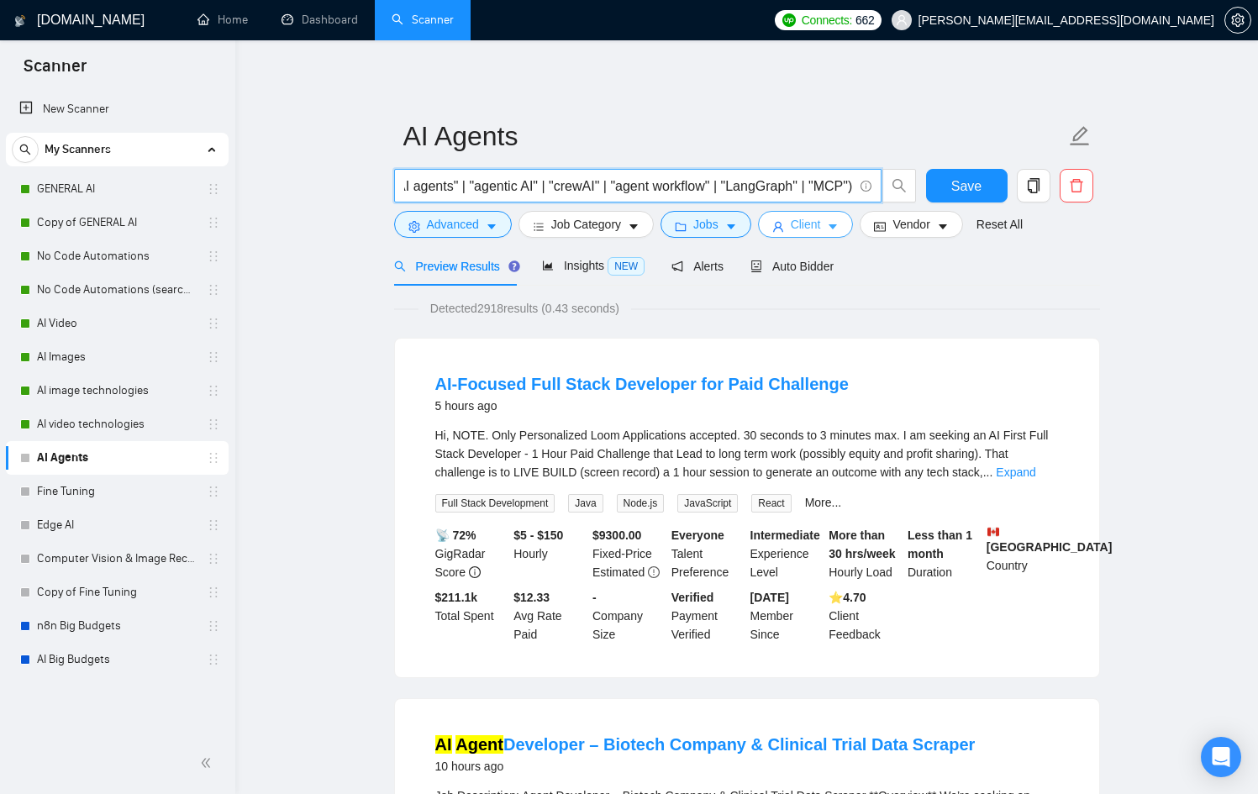
click at [784, 222] on icon "user" at bounding box center [778, 227] width 12 height 12
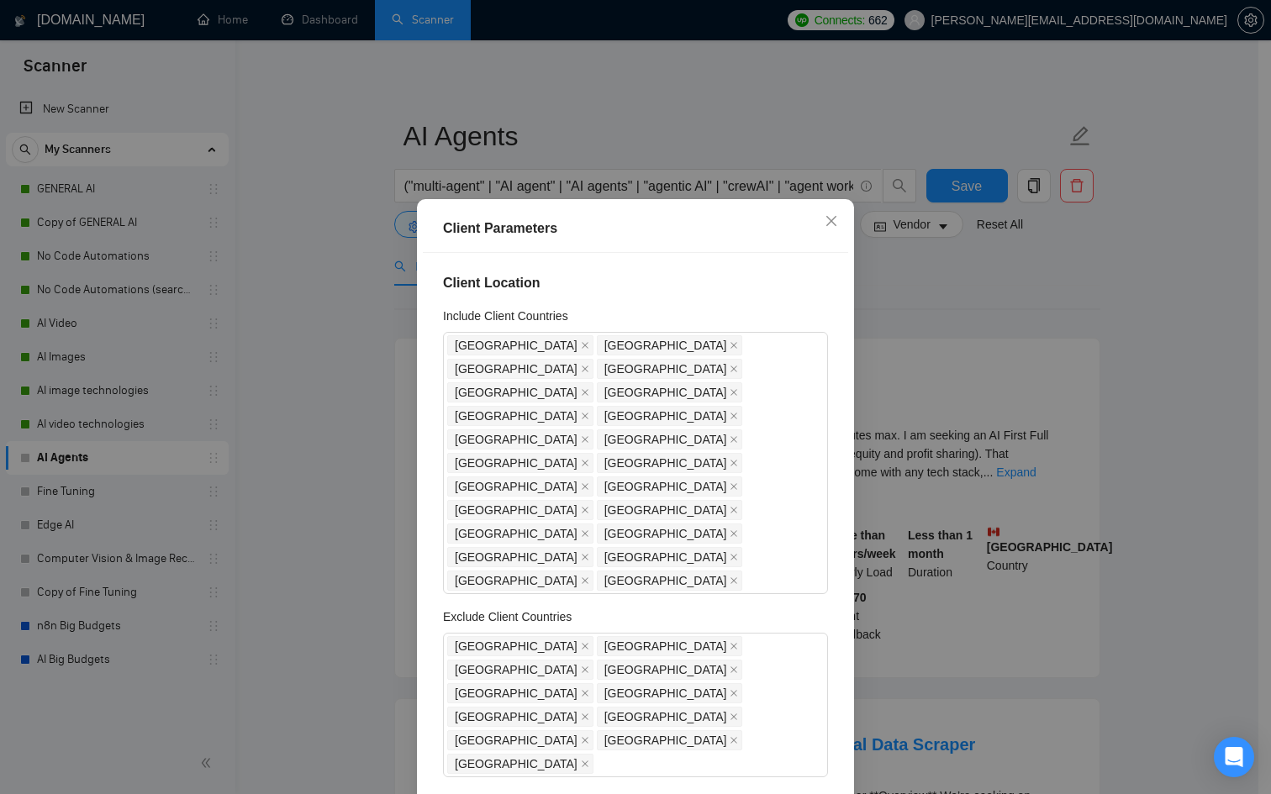
click at [892, 248] on div "Client Parameters Client Location Include Client Countries [GEOGRAPHIC_DATA] [G…" at bounding box center [635, 397] width 1271 height 794
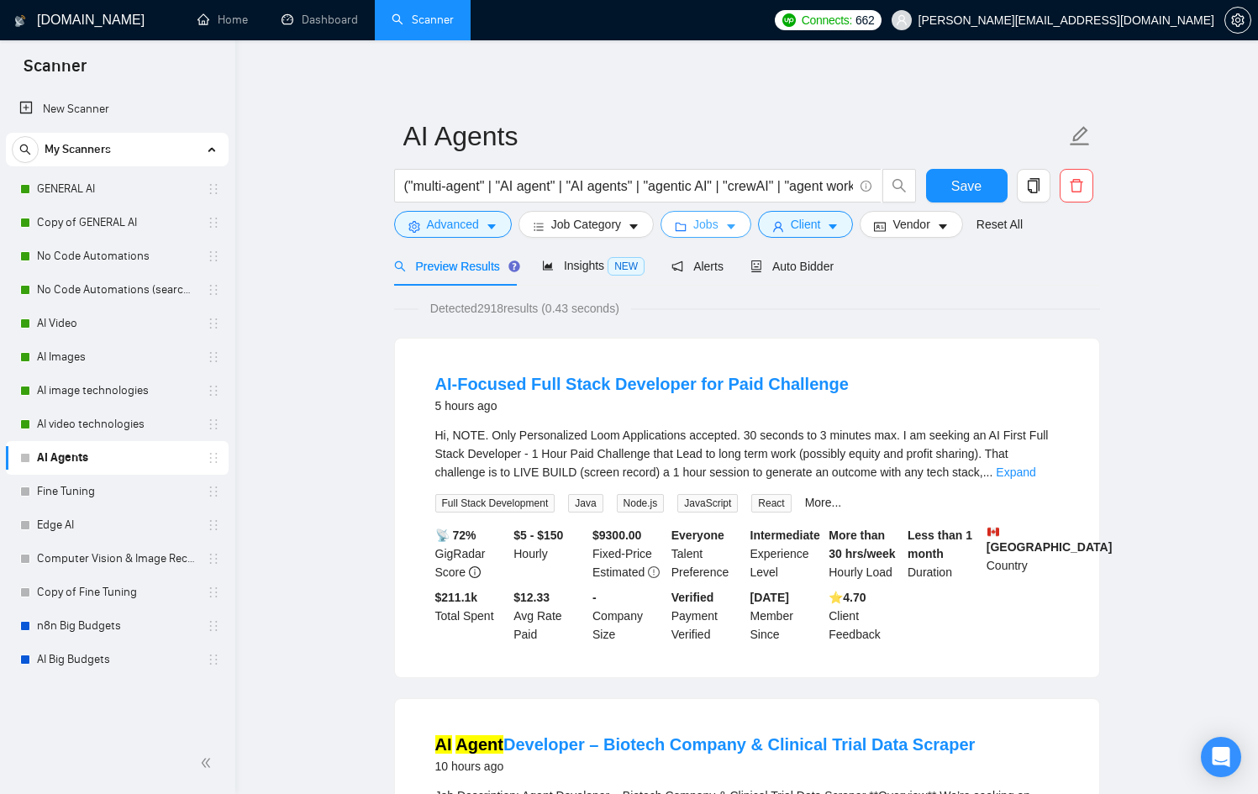
click at [713, 226] on span "Jobs" at bounding box center [705, 224] width 25 height 18
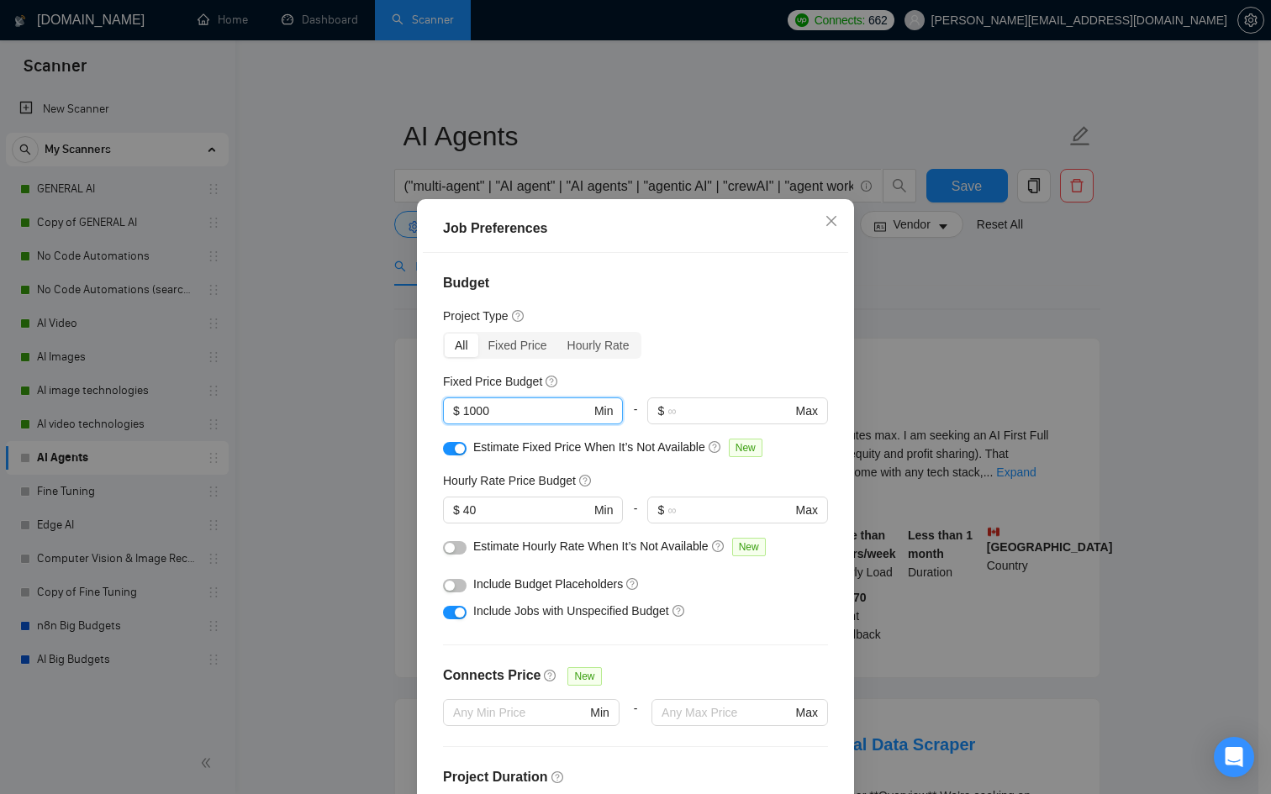
drag, startPoint x: 518, startPoint y: 407, endPoint x: 415, endPoint y: 415, distance: 102.9
click at [417, 415] on div "Job Preferences Budget Project Type All Fixed Price Hourly Rate Fixed Price Bud…" at bounding box center [635, 531] width 437 height 664
click at [875, 249] on div "Job Preferences Budget Project Type All Fixed Price Hourly Rate Fixed Price Bud…" at bounding box center [635, 397] width 1271 height 794
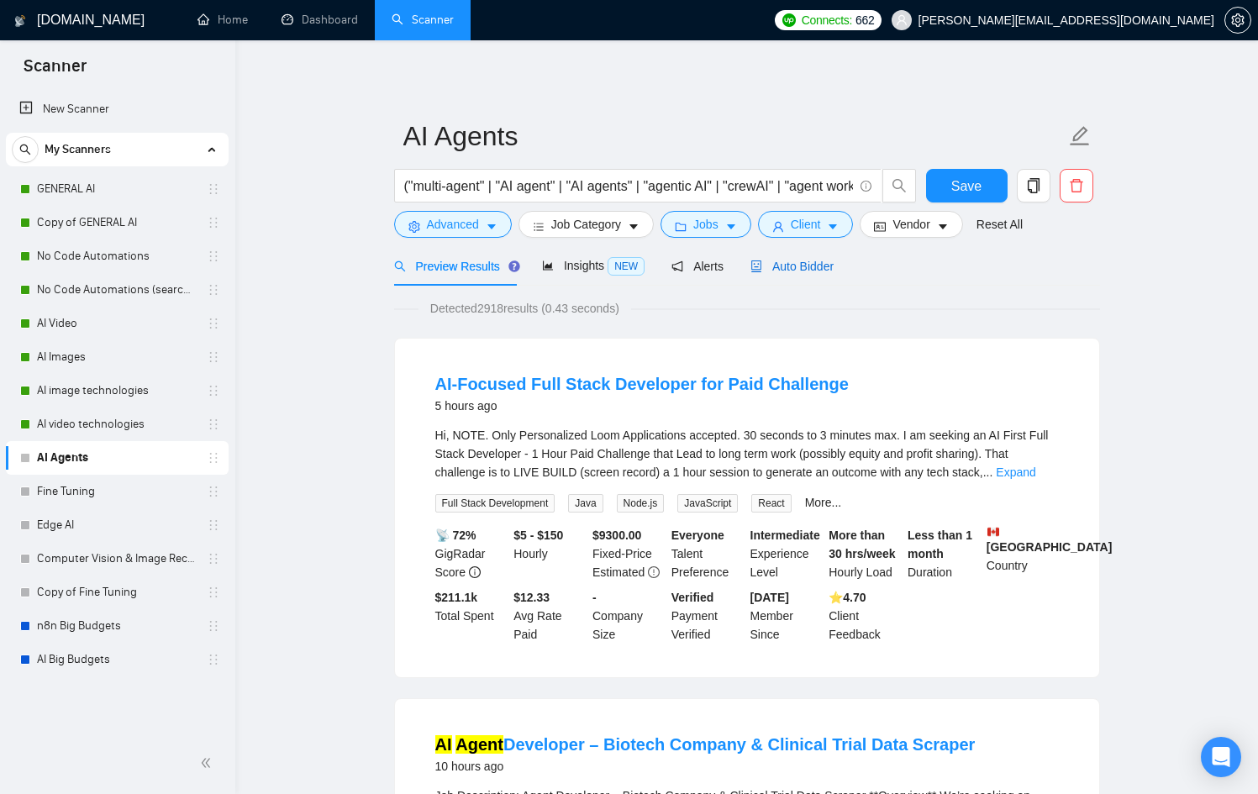
click at [821, 273] on div "Auto Bidder" at bounding box center [792, 266] width 83 height 18
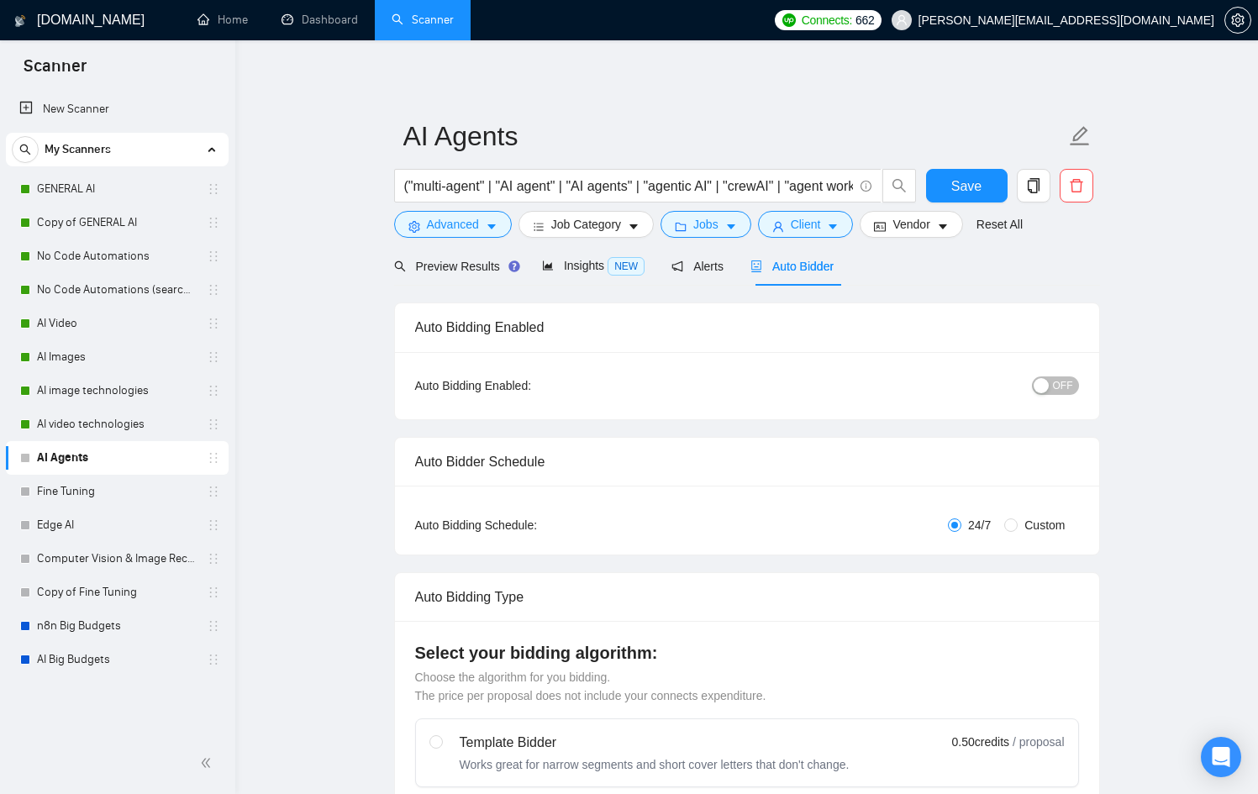
checkbox input "true"
click at [1072, 381] on button "OFF" at bounding box center [1055, 386] width 47 height 18
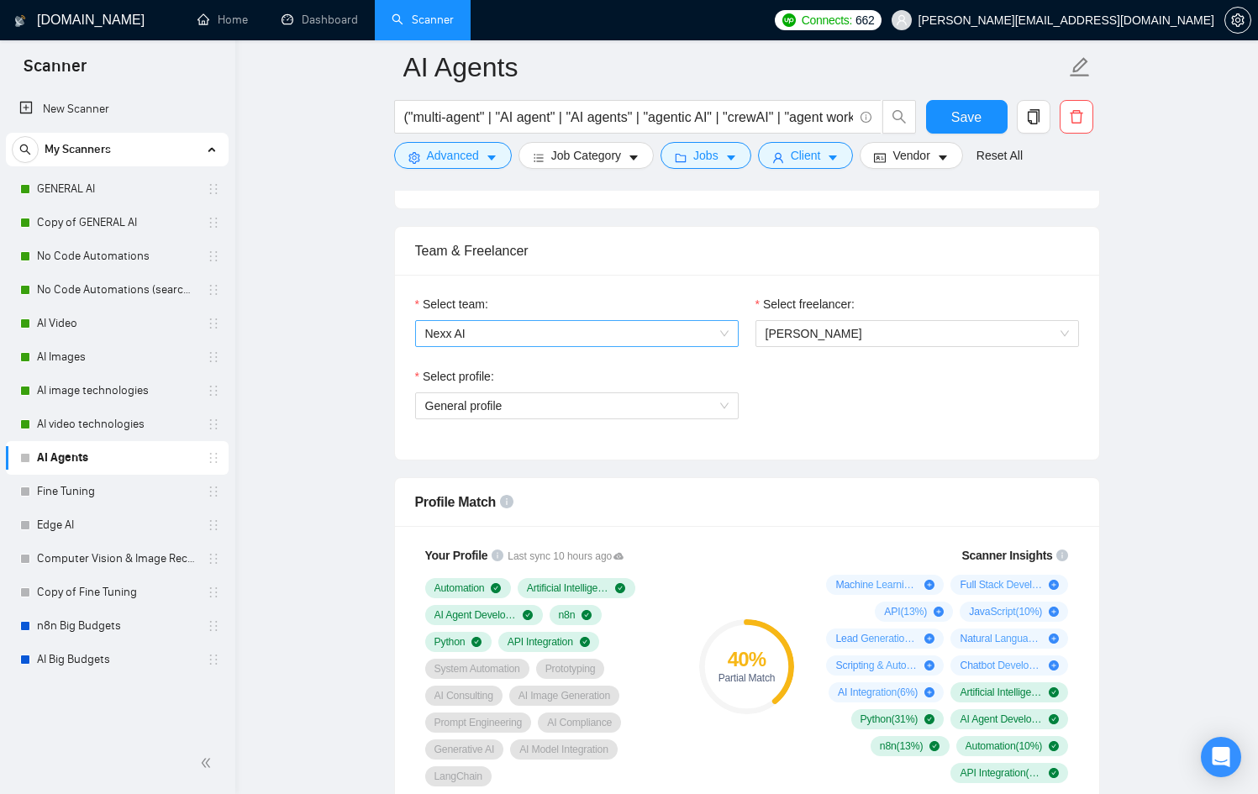
scroll to position [814, 0]
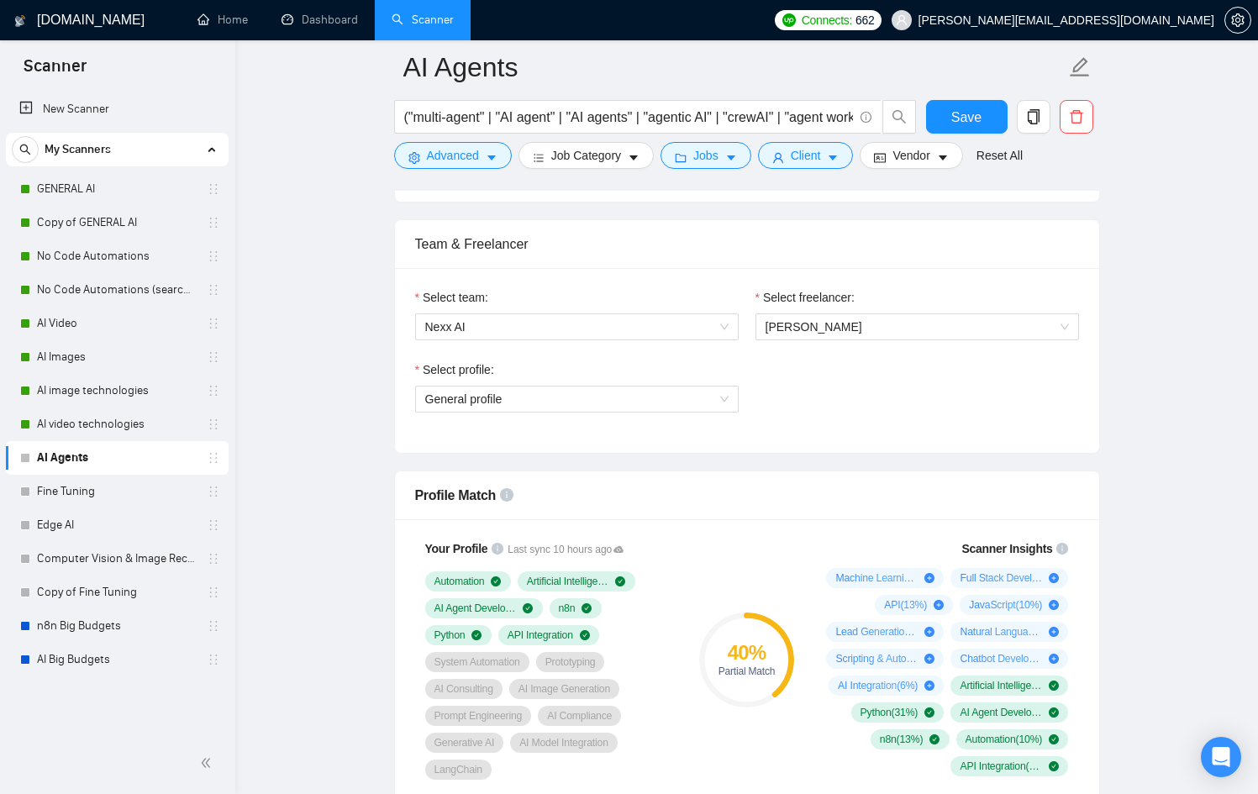
click at [672, 381] on div "Select profile:" at bounding box center [577, 373] width 324 height 25
click at [671, 388] on span "General profile" at bounding box center [576, 399] width 303 height 25
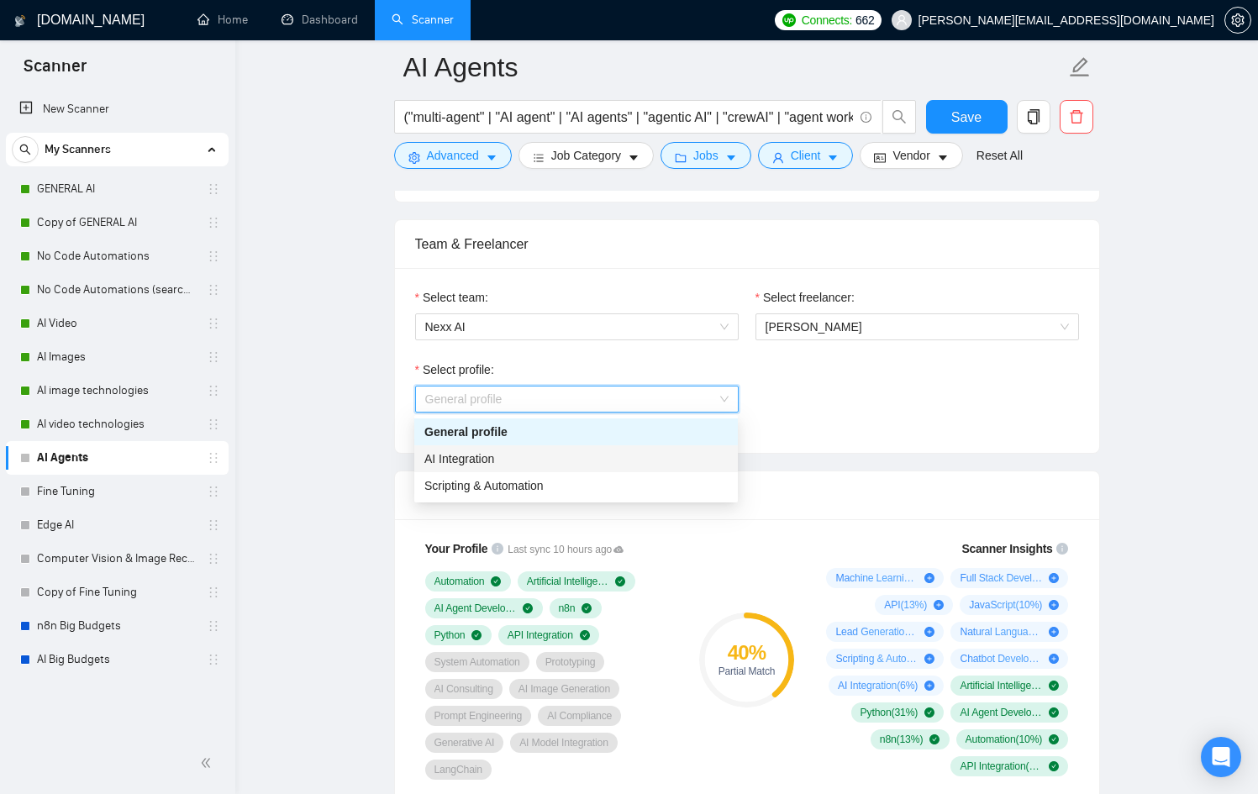
click at [621, 454] on div "AI Integration" at bounding box center [575, 459] width 303 height 18
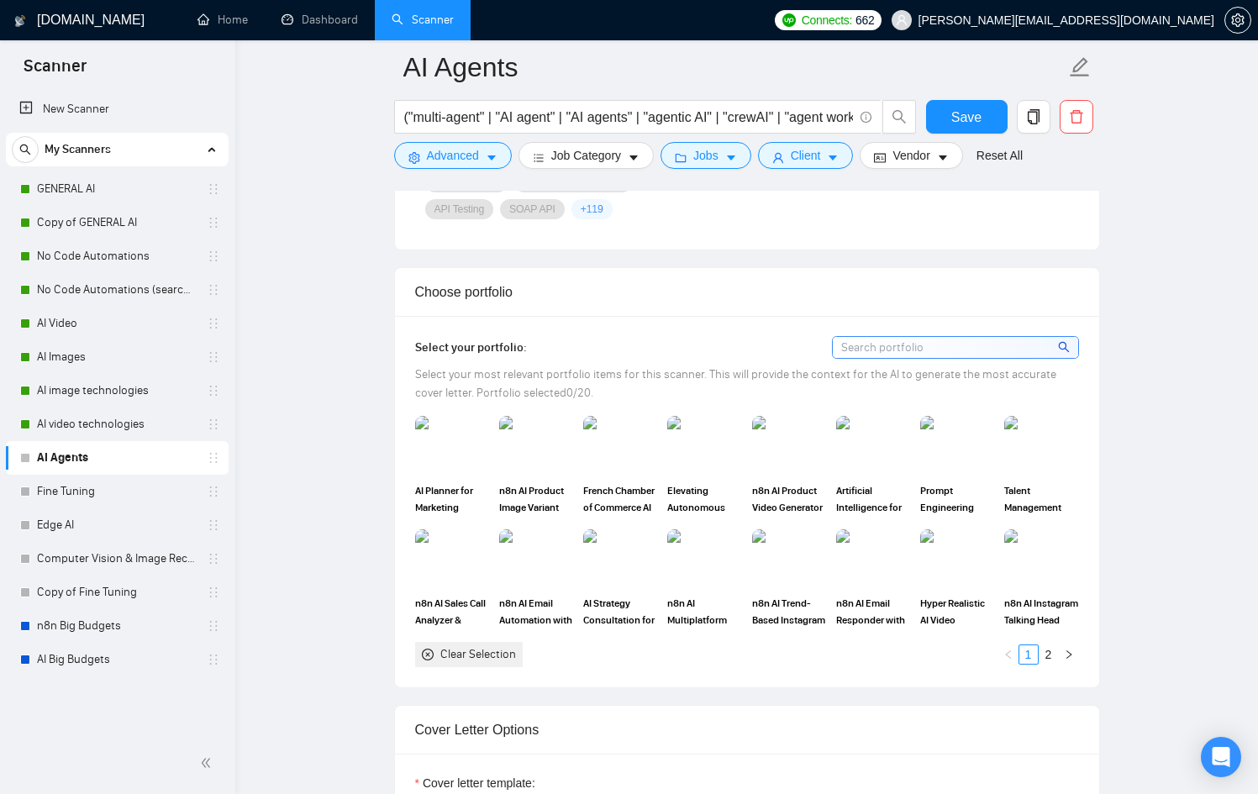
scroll to position [1404, 0]
click at [443, 546] on img at bounding box center [452, 556] width 71 height 55
click at [698, 561] on img at bounding box center [704, 556] width 71 height 55
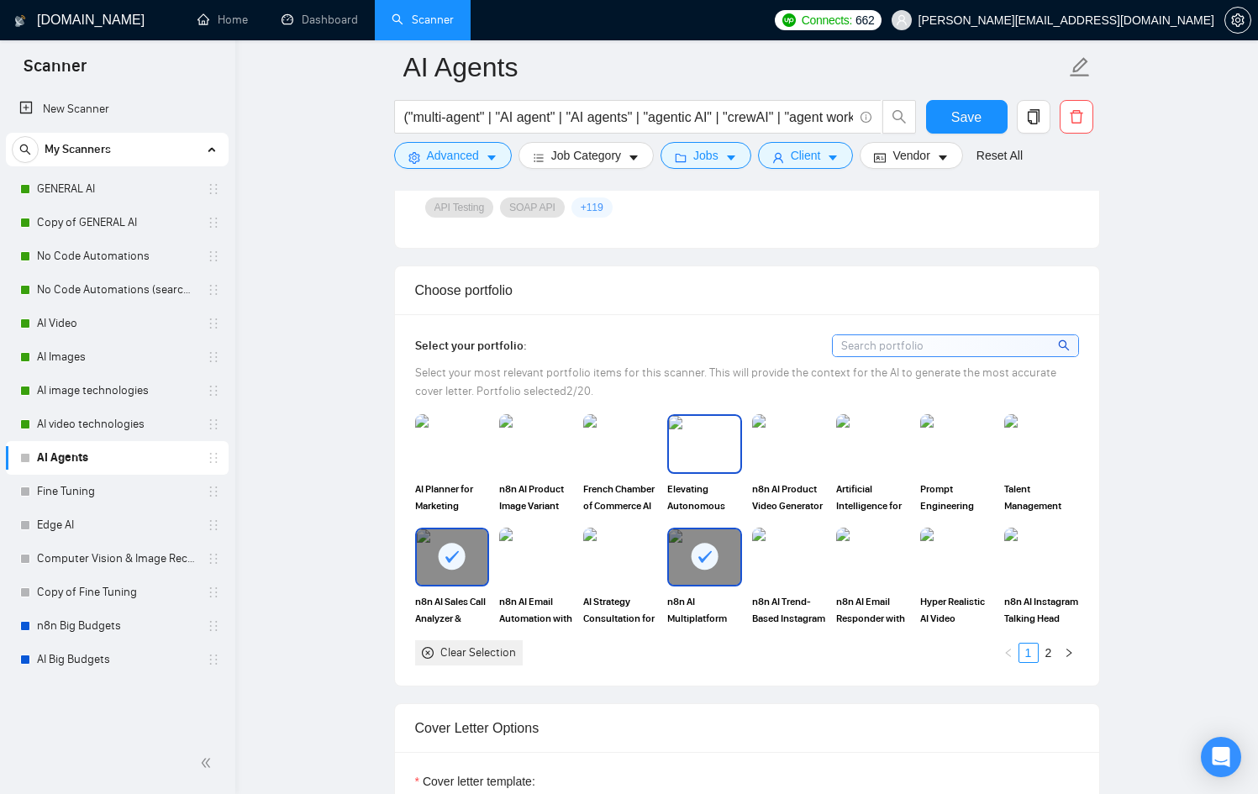
click at [701, 452] on img at bounding box center [704, 443] width 71 height 55
click at [470, 563] on div at bounding box center [452, 556] width 71 height 55
click at [681, 561] on div at bounding box center [704, 556] width 71 height 55
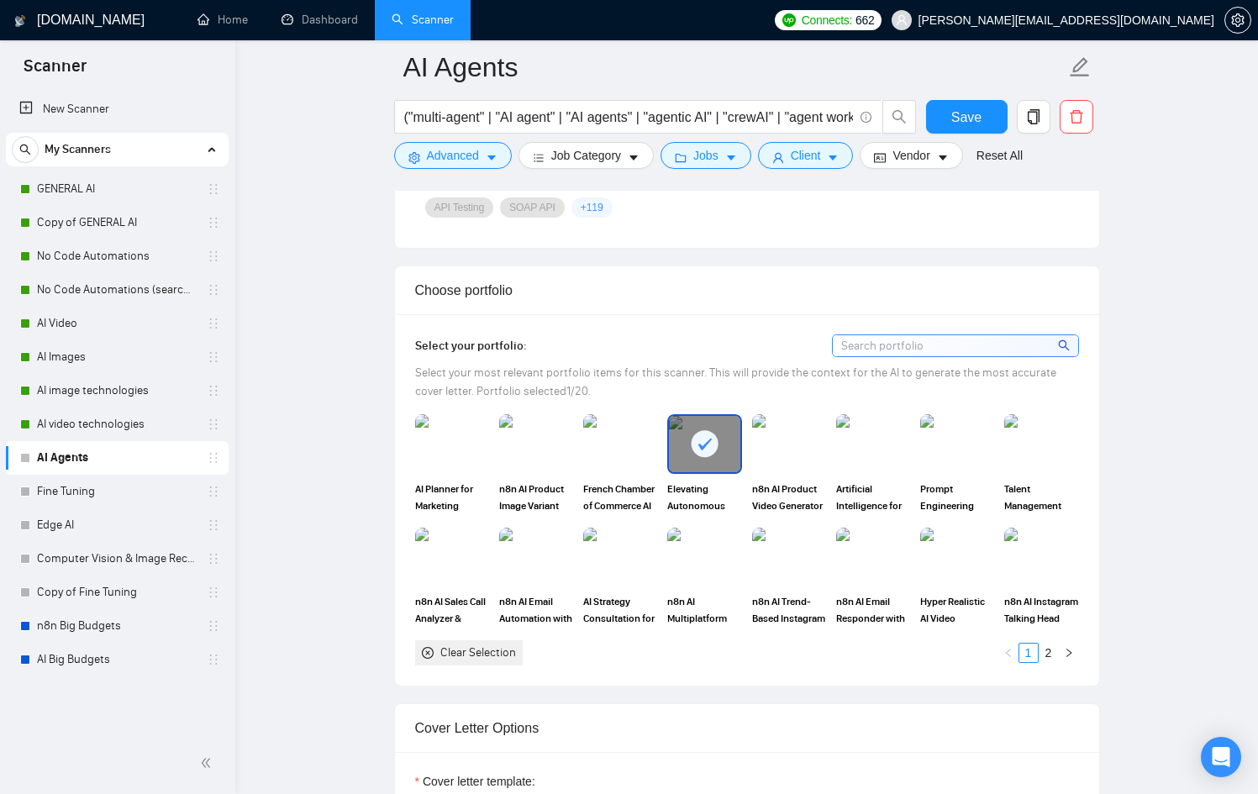
click at [710, 446] on rect at bounding box center [705, 443] width 27 height 27
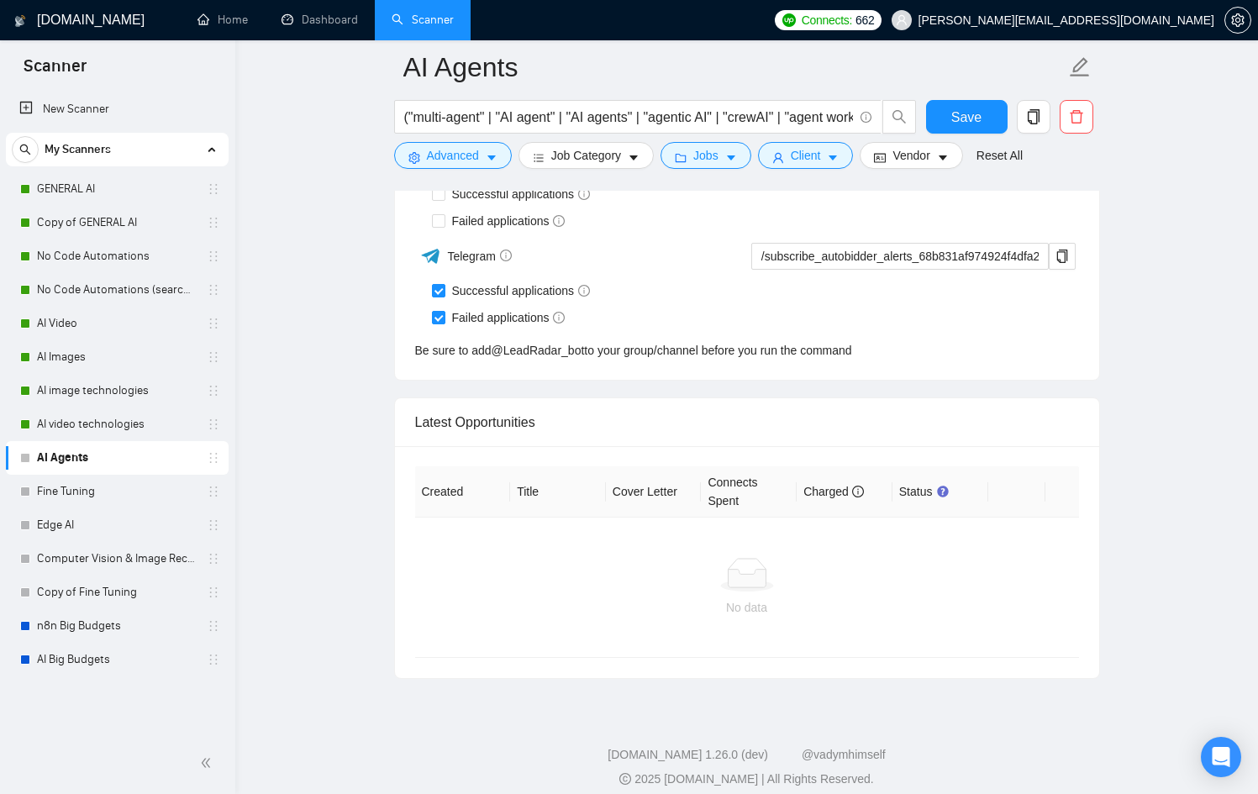
scroll to position [4227, 0]
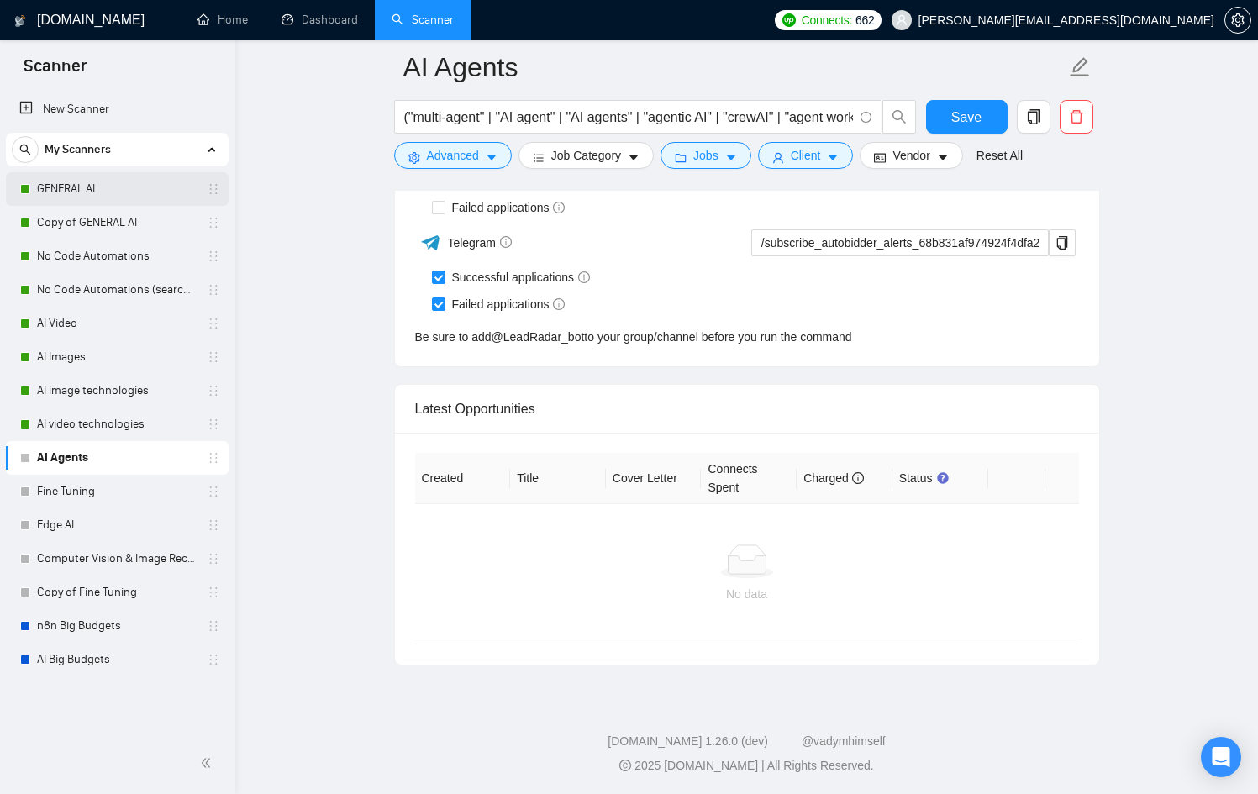
click at [133, 178] on link "GENERAL AI" at bounding box center [117, 189] width 160 height 34
click at [976, 119] on span "Save" at bounding box center [966, 117] width 30 height 21
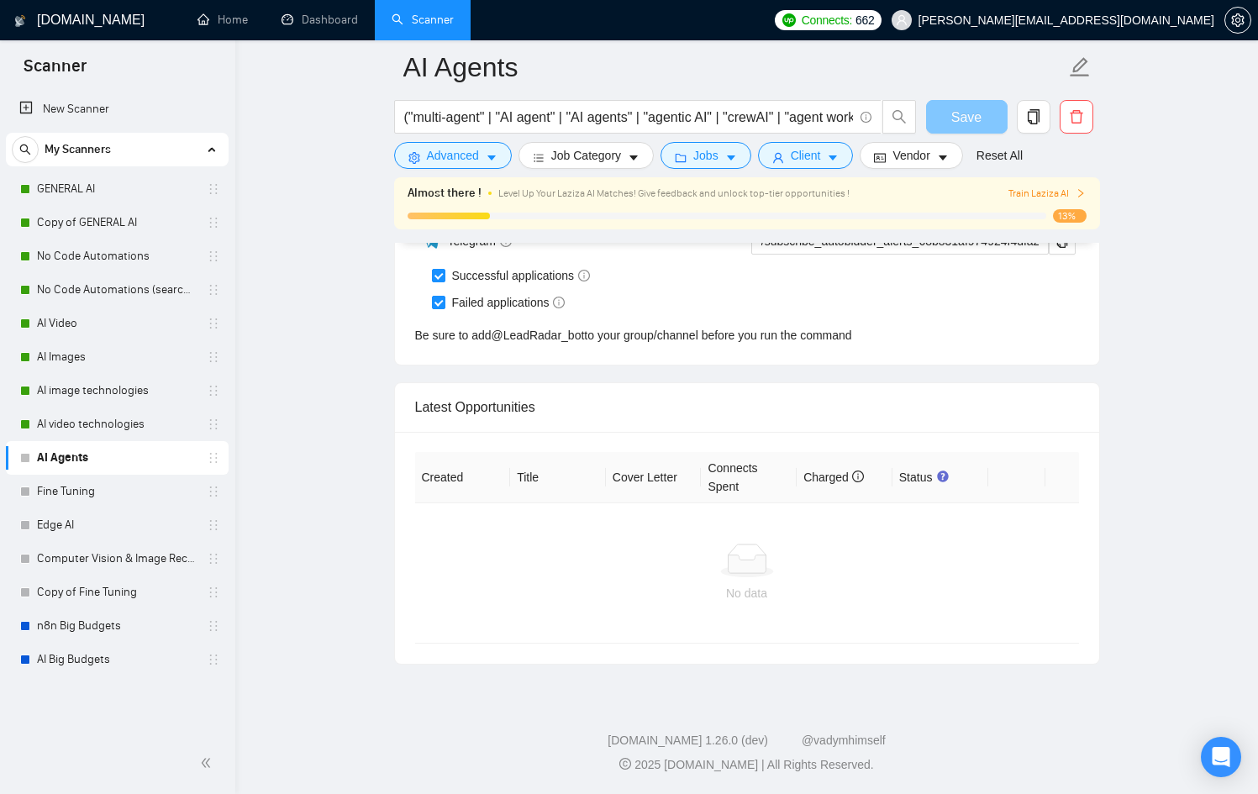
scroll to position [4038, 0]
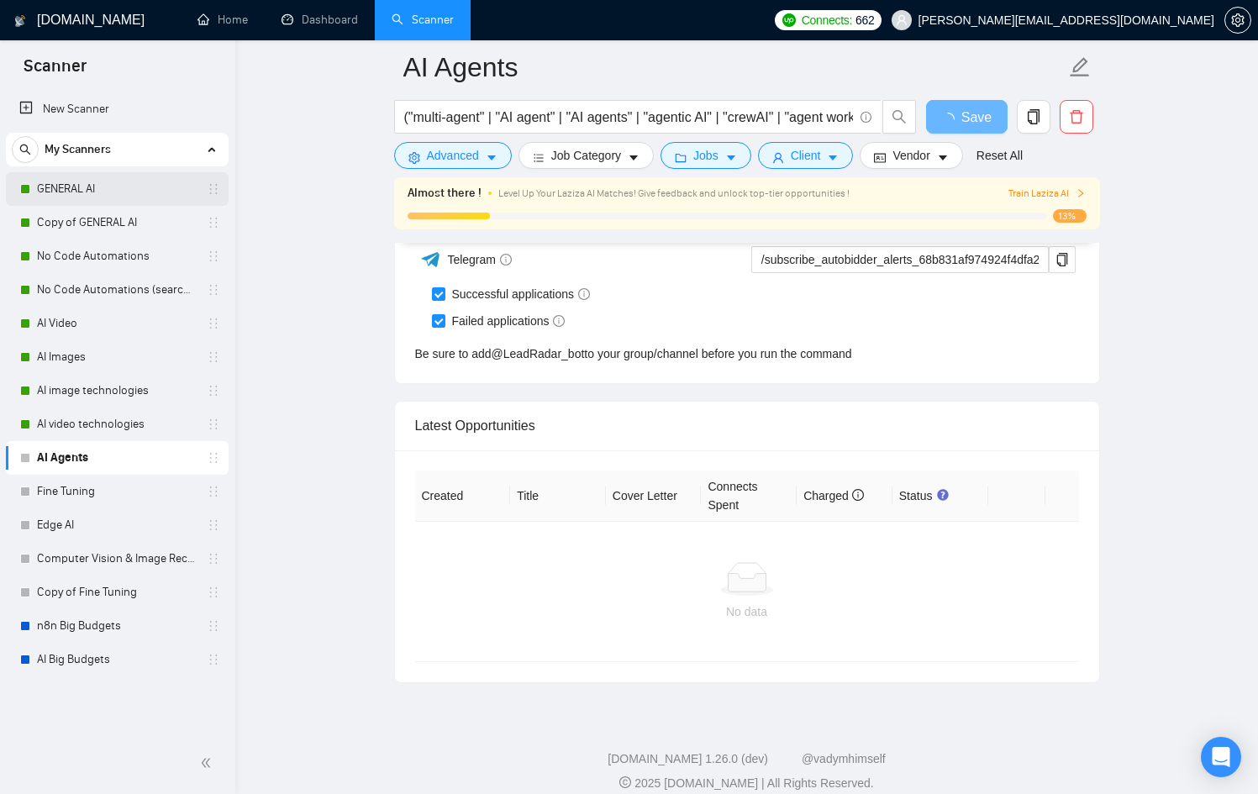
click at [125, 194] on link "GENERAL AI" at bounding box center [117, 189] width 160 height 34
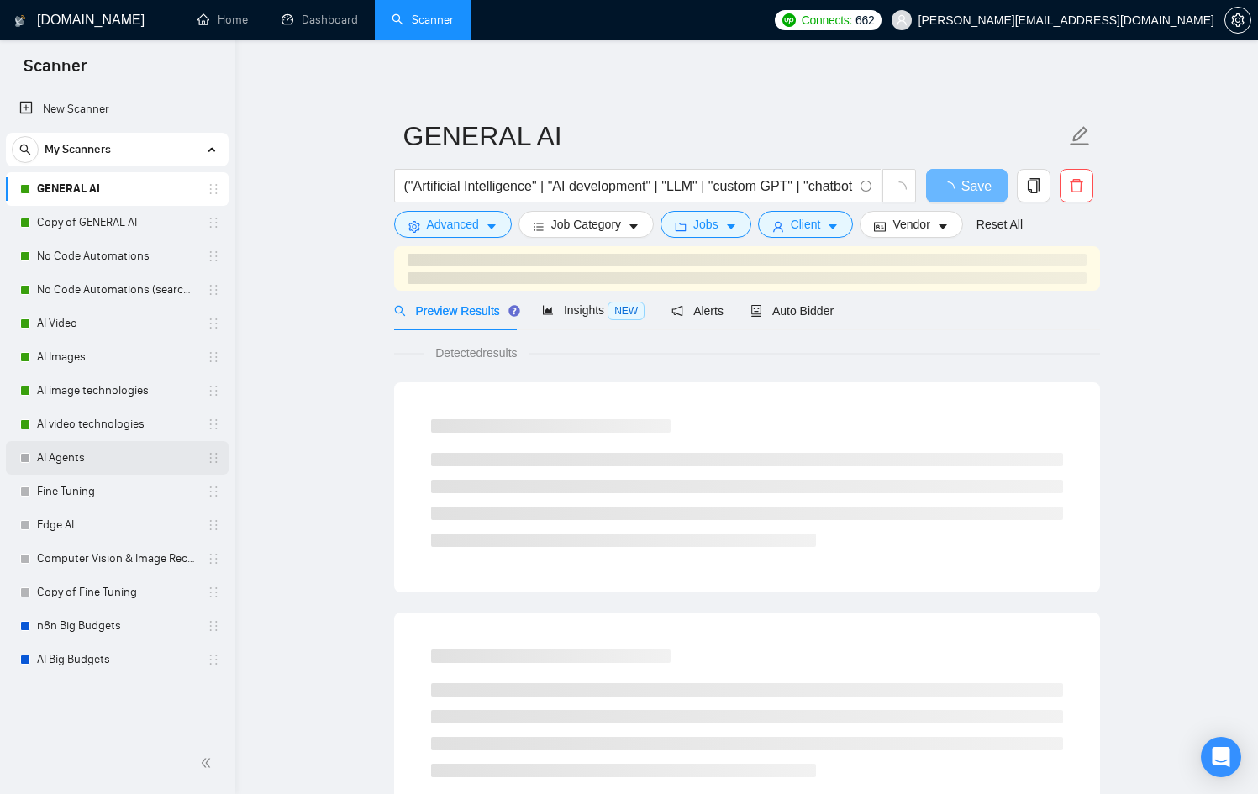
click at [86, 461] on link "AI Agents" at bounding box center [117, 458] width 160 height 34
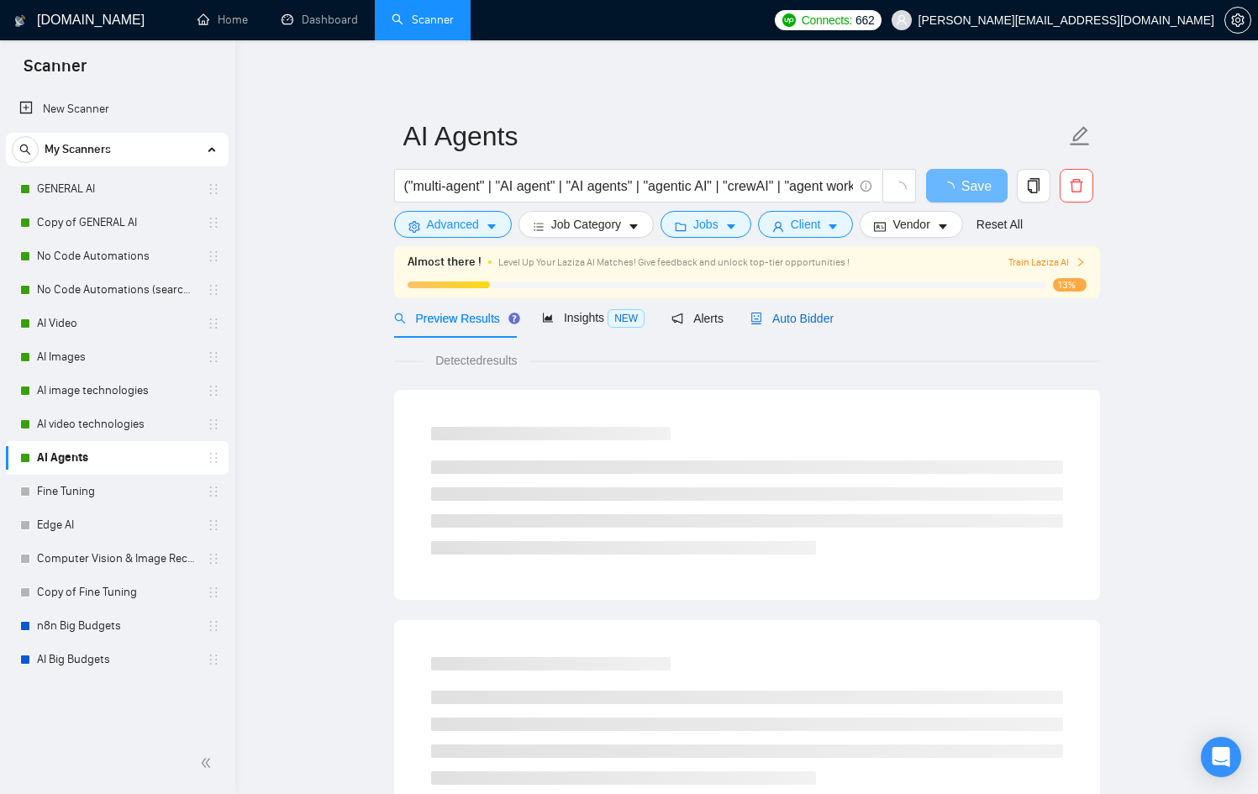
click at [821, 324] on span "Auto Bidder" at bounding box center [792, 318] width 83 height 13
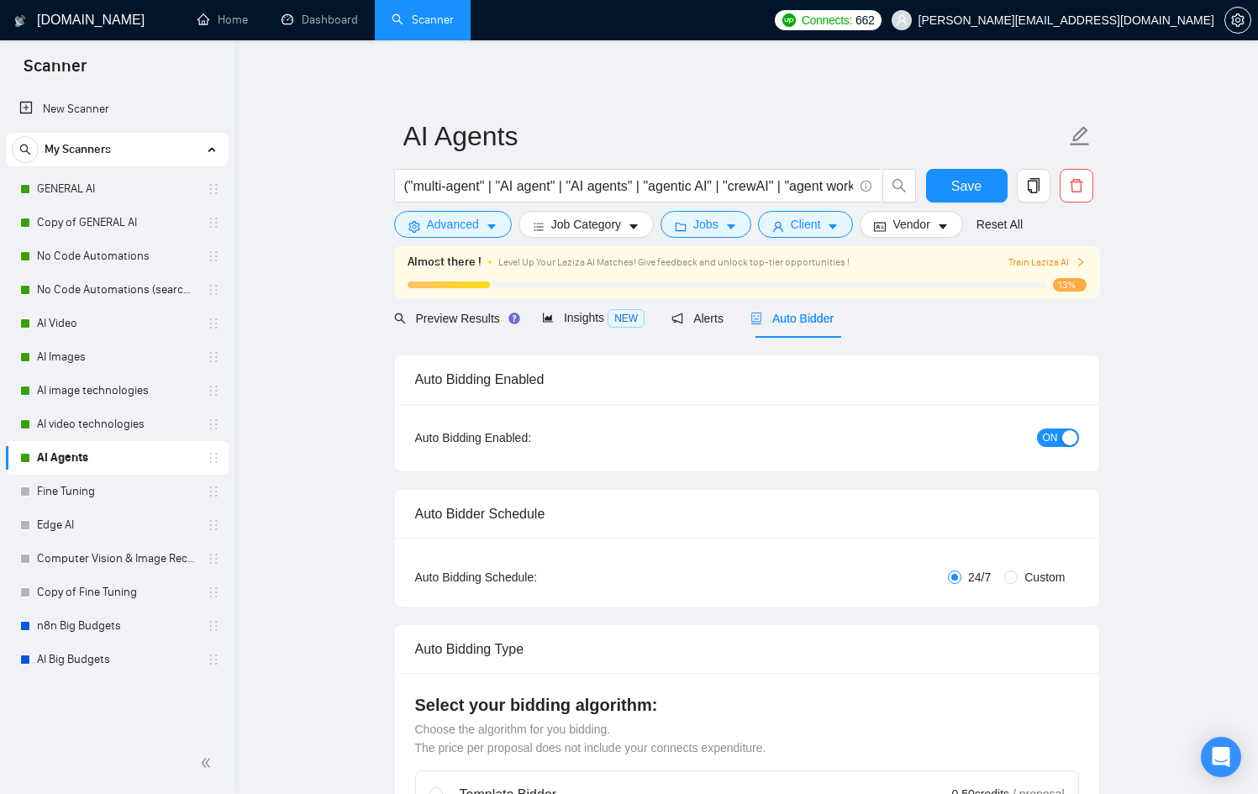
click at [1067, 447] on div "ON" at bounding box center [967, 437] width 221 height 27
click at [1065, 443] on div "button" at bounding box center [1069, 437] width 15 height 15
click at [951, 192] on span "Save" at bounding box center [966, 186] width 30 height 21
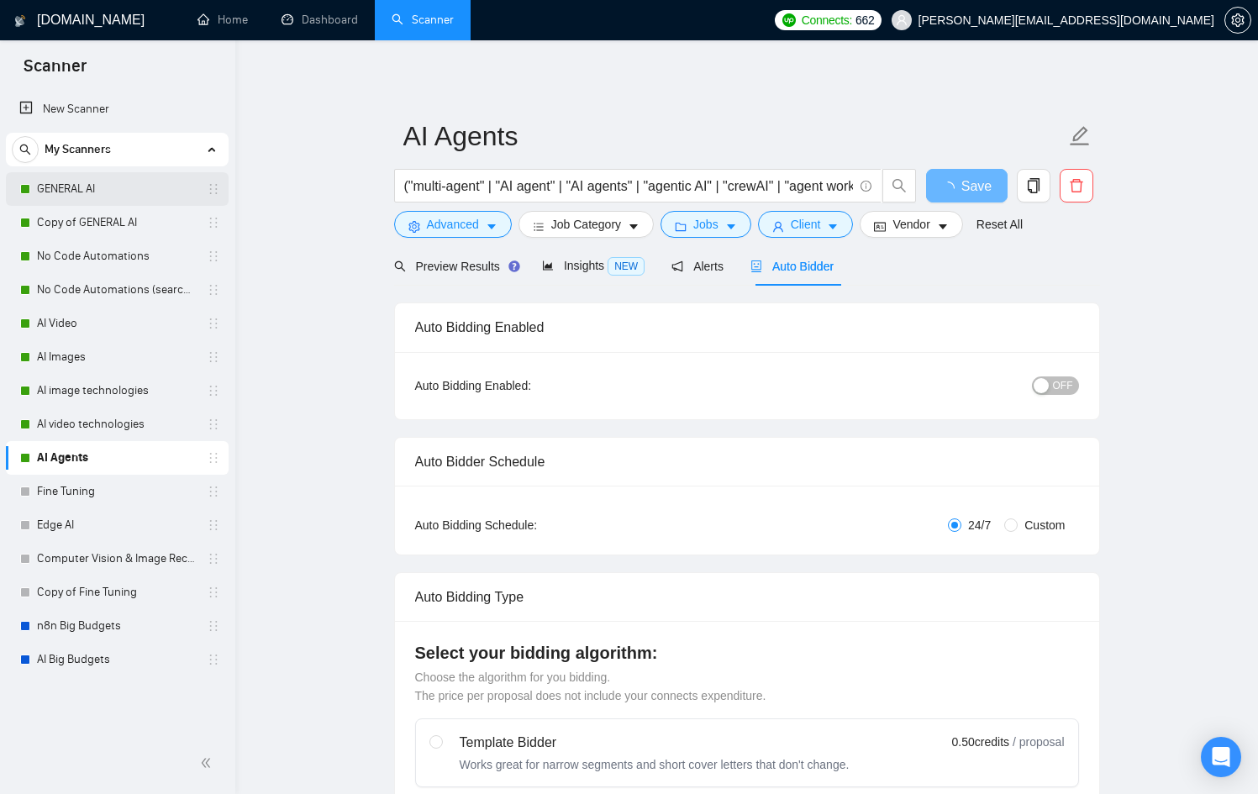
click at [61, 186] on link "GENERAL AI" at bounding box center [117, 189] width 160 height 34
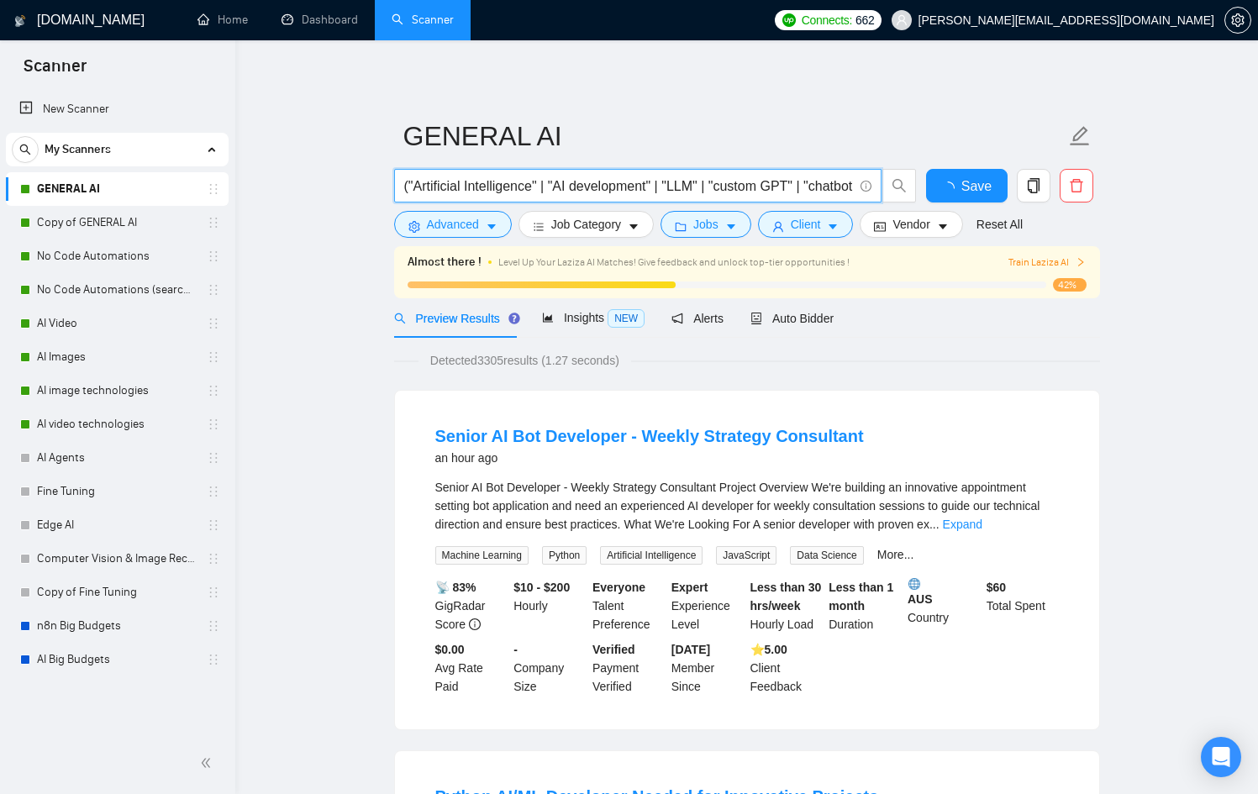
click at [413, 190] on input "("Artificial Intelligence" | "AI development" | "LLM" | "custom GPT" | "chatbot…" at bounding box center [628, 186] width 449 height 21
click at [409, 190] on input "("Artificial Intelligence" | "AI development" | "LLM" | "custom GPT" | "chatbot…" at bounding box center [628, 186] width 449 height 21
drag, startPoint x: 481, startPoint y: 187, endPoint x: 408, endPoint y: 184, distance: 73.2
click at [408, 184] on input "("AI agent" | "Artificial Intelligence" | "AI development" | "LLM" | "custom GP…" at bounding box center [628, 186] width 449 height 21
type input "("AI agent" | "Artificial Intelligence" | "AI development" | "LLM" | "custom GP…"
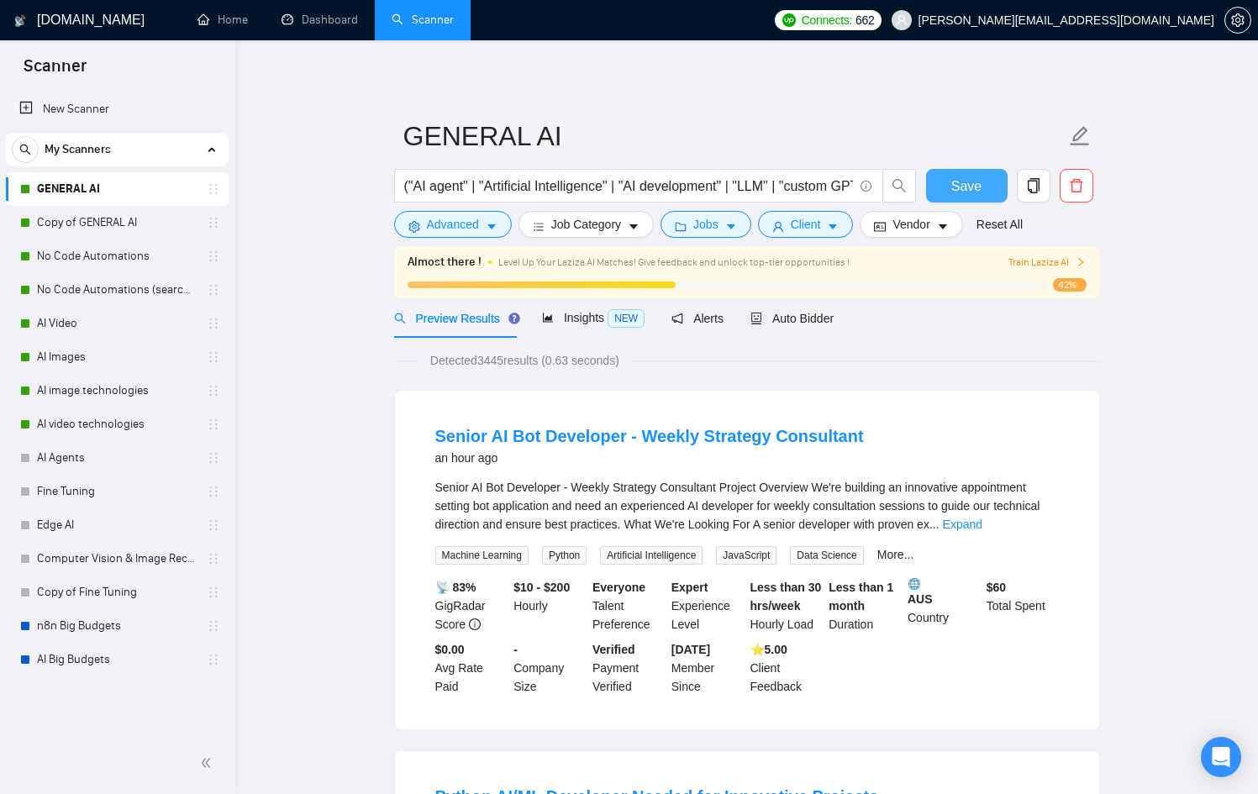
click at [970, 187] on span "Save" at bounding box center [966, 186] width 30 height 21
click at [105, 219] on link "Copy of GENERAL AI" at bounding box center [117, 223] width 160 height 34
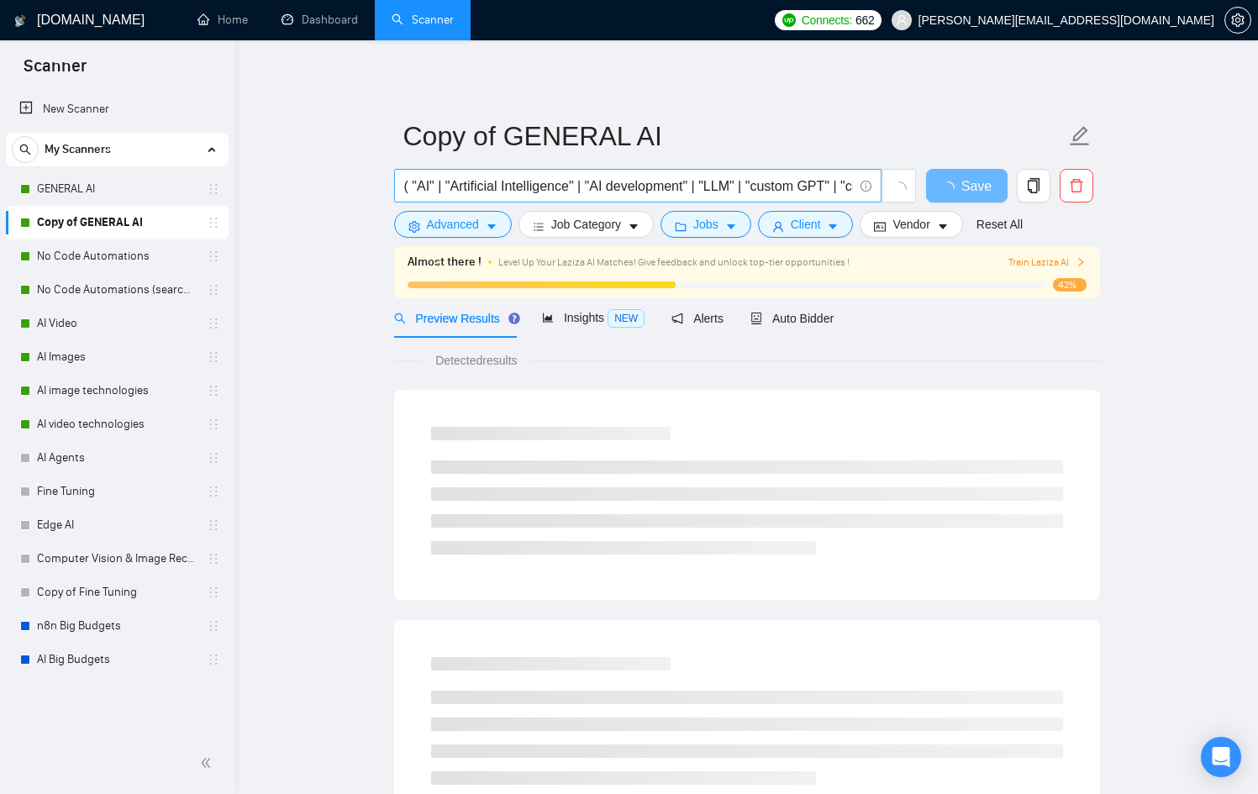
click at [410, 187] on input "( "AI" | "Artificial Intelligence" | "AI development" | "LLM" | "custom GPT" | …" at bounding box center [628, 186] width 449 height 21
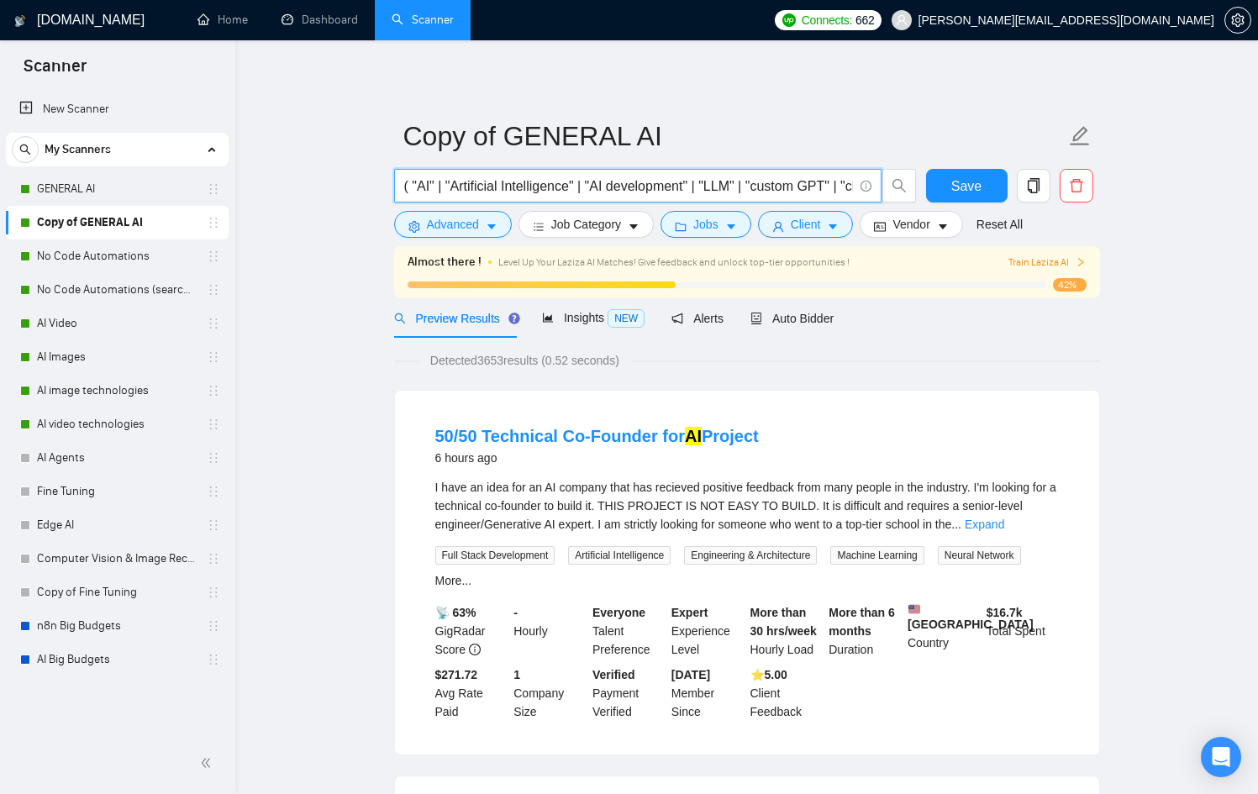
paste input "agent" | "AI"
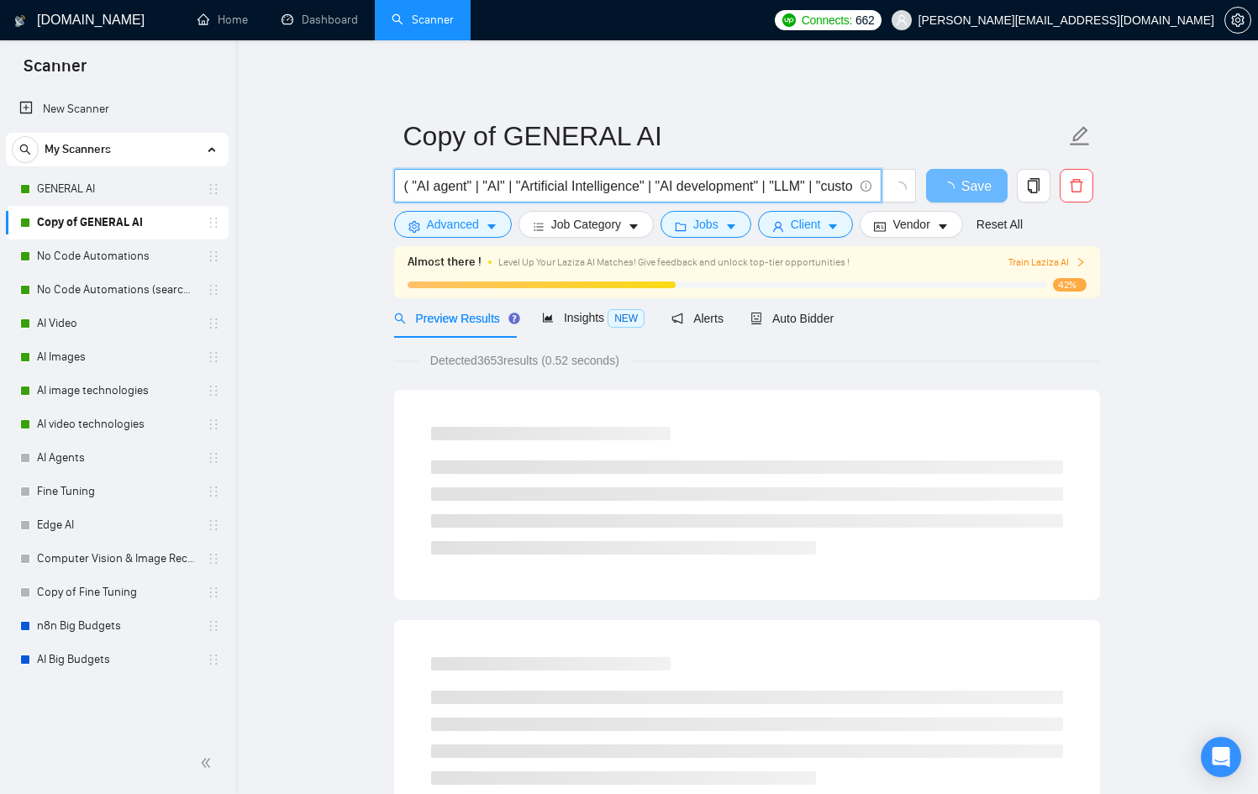
click at [412, 190] on input "( "AI agent" | "AI" | "Artificial Intelligence" | "AI development" | "LLM" | "c…" at bounding box center [628, 186] width 449 height 21
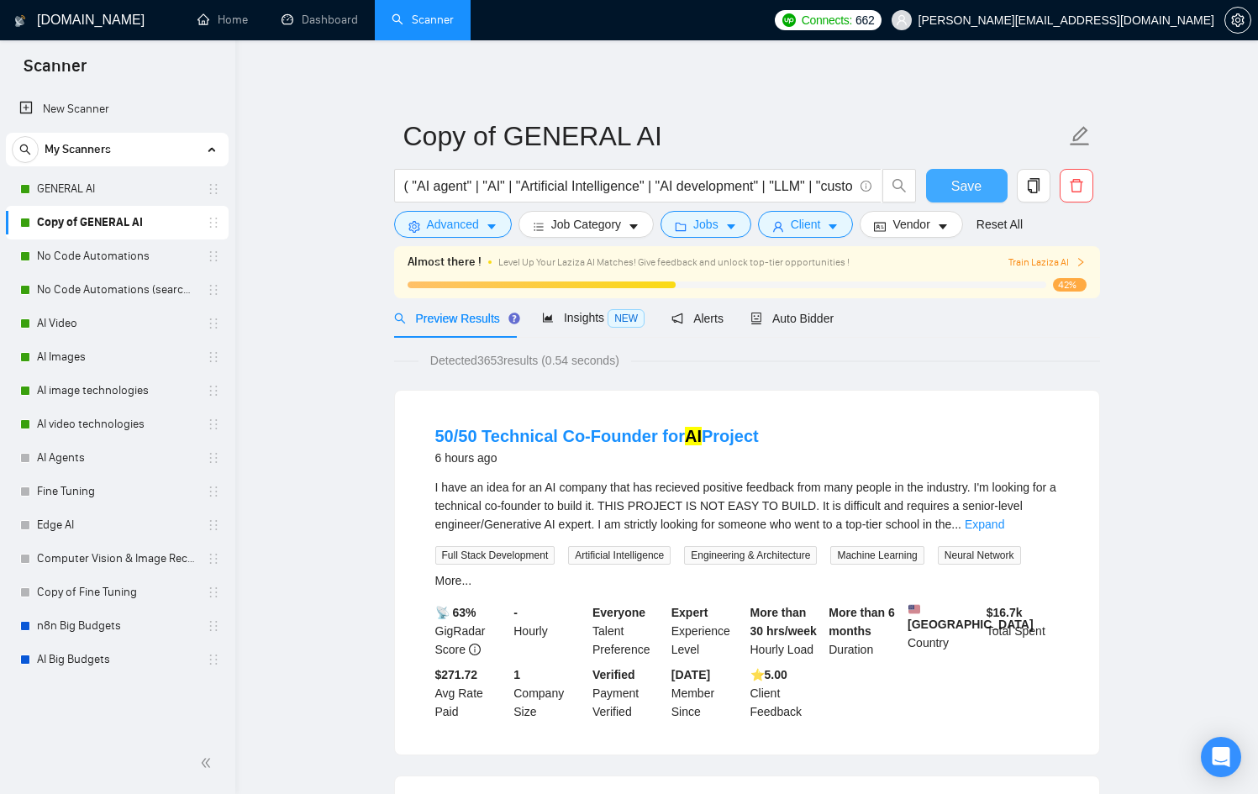
click at [971, 185] on span "Save" at bounding box center [966, 186] width 30 height 21
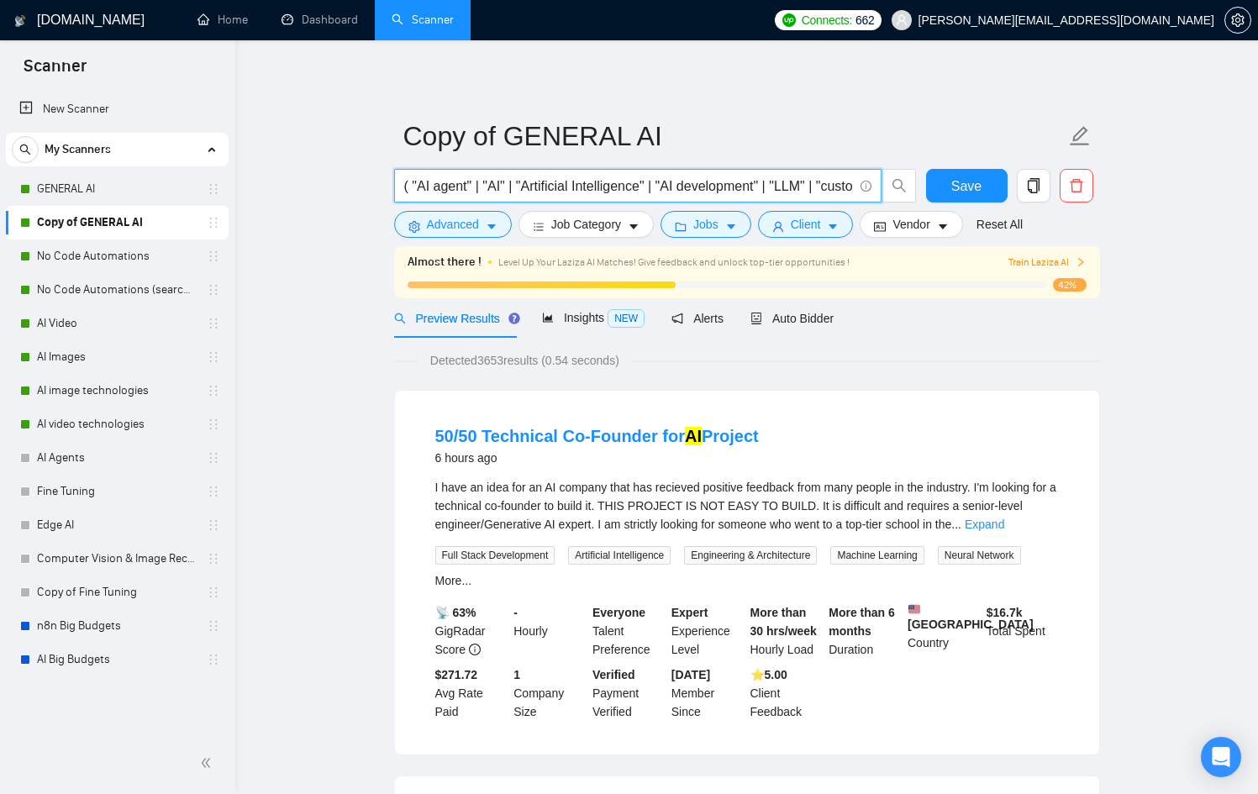
drag, startPoint x: 483, startPoint y: 187, endPoint x: 414, endPoint y: 192, distance: 69.1
click at [414, 192] on input "( "AI agent" | "AI" | "Artificial Intelligence" | "AI development" | "LLM" | "c…" at bounding box center [628, 186] width 449 height 21
click at [412, 191] on input "( "AI agent" | "AI" | "Artificial Intelligence" | "AI development" | "LLM" | "c…" at bounding box center [628, 186] width 449 height 21
paste input "agent" | "AI"
click at [469, 184] on input "( "AI agent" | "AI agent" | "AI" | "Artificial Intelligence" | "AI development"…" at bounding box center [628, 186] width 449 height 21
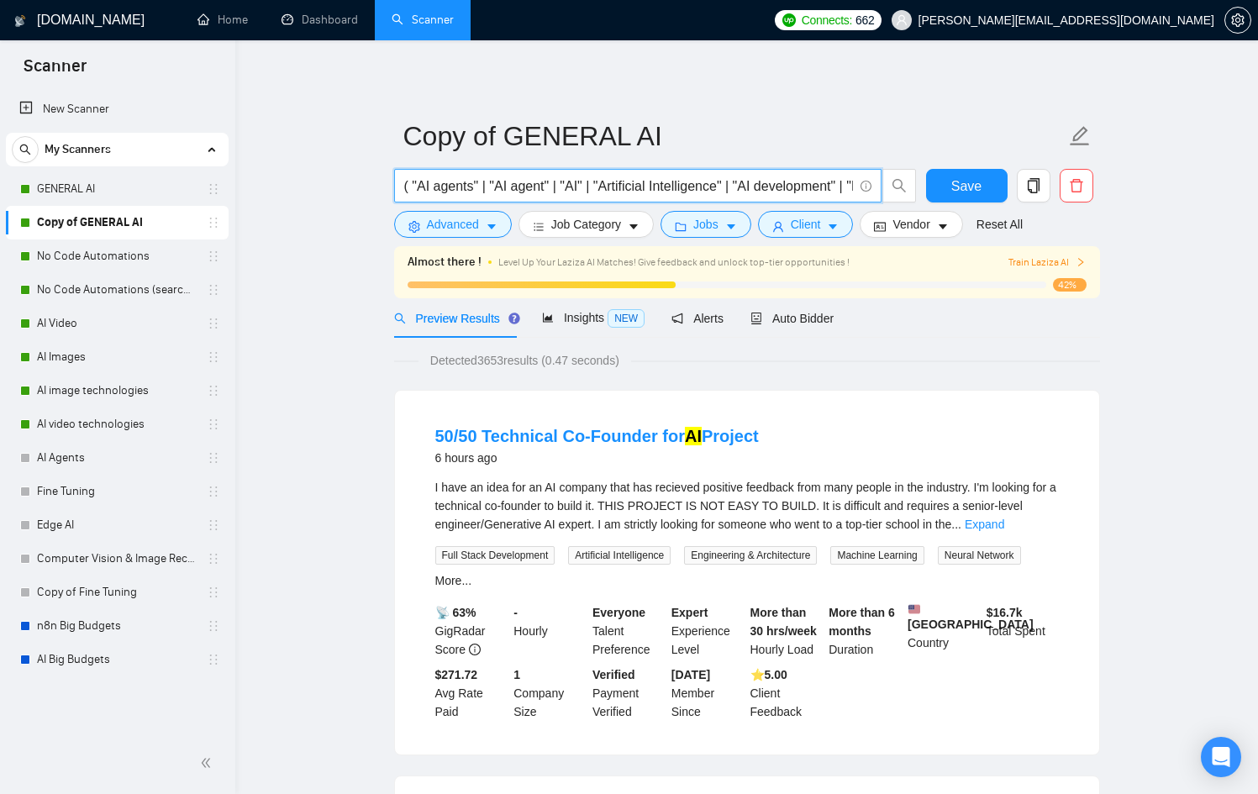
drag, startPoint x: 490, startPoint y: 184, endPoint x: 388, endPoint y: 185, distance: 101.7
type input "( "AI agents" | "AI agent" | "AI" | "Artificial Intelligence" | "AI development…"
click at [945, 180] on button "Save" at bounding box center [967, 186] width 82 height 34
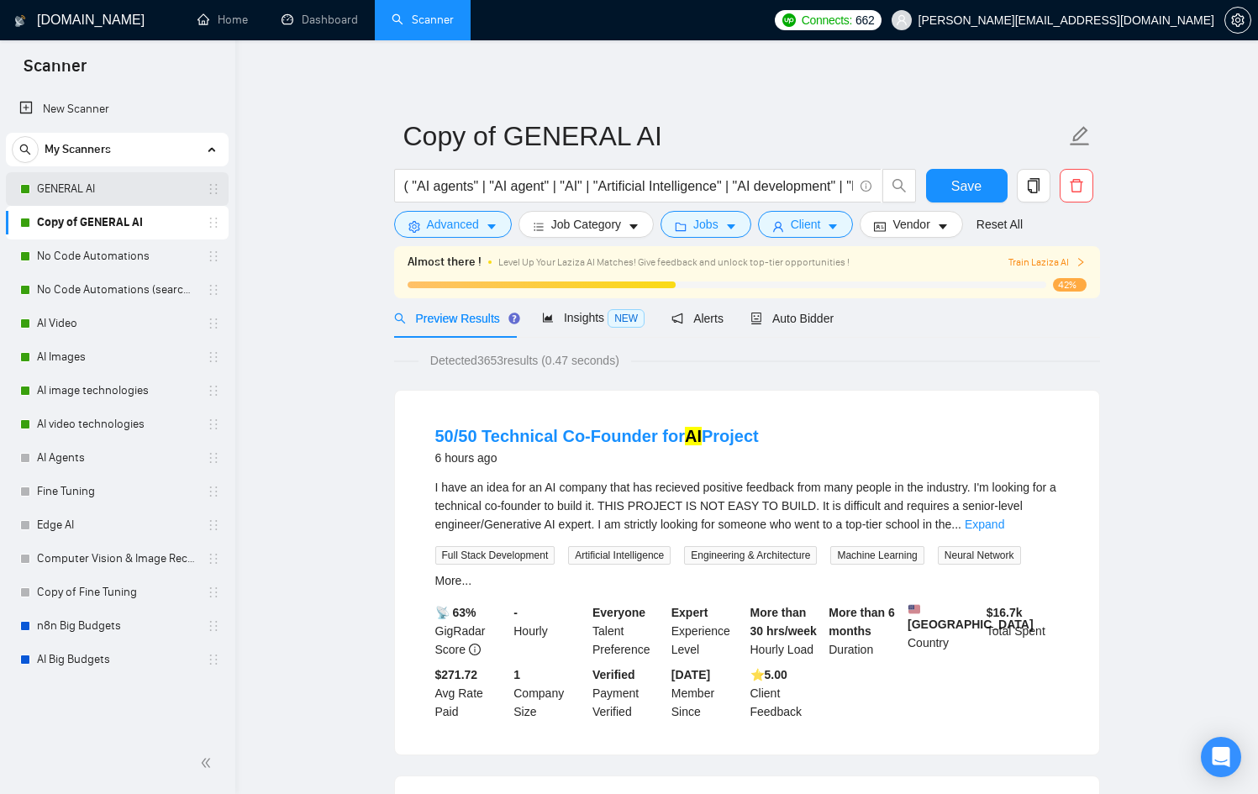
click at [142, 182] on link "GENERAL AI" at bounding box center [117, 189] width 160 height 34
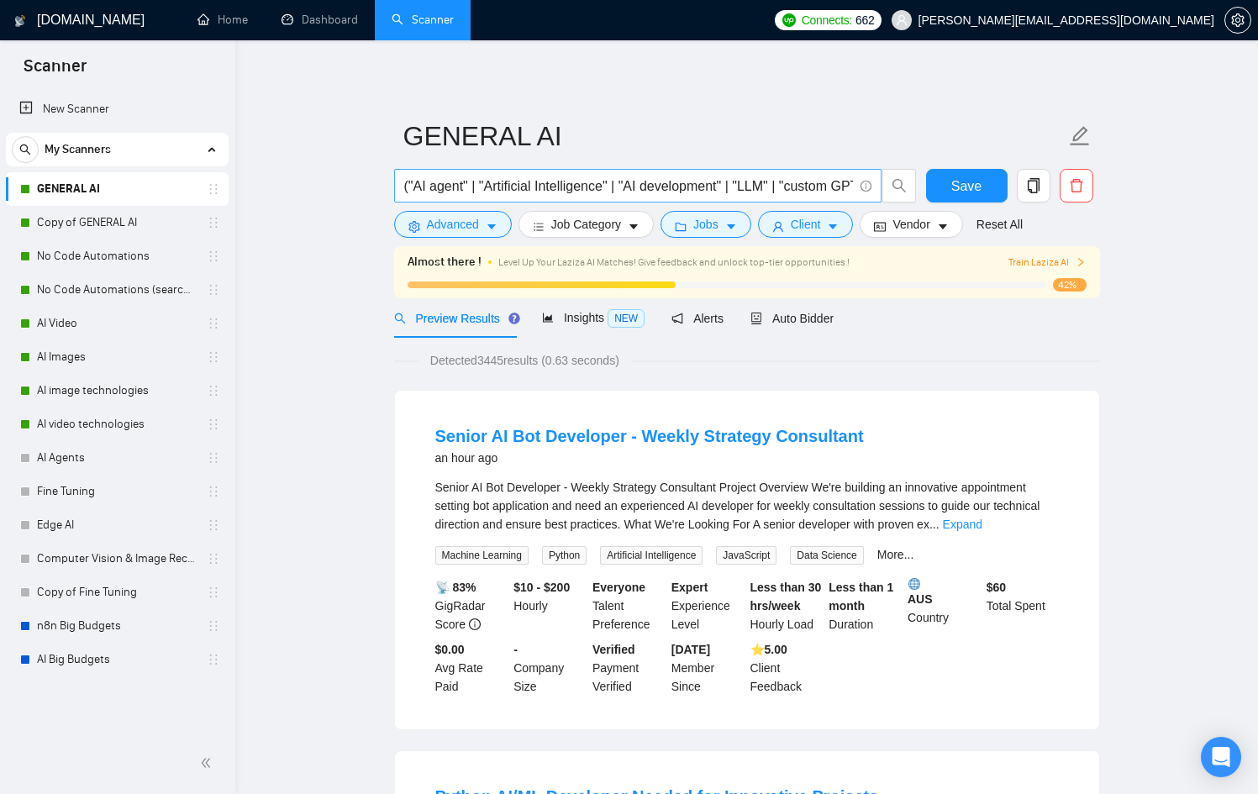
click at [408, 186] on input "("AI agent" | "Artificial Intelligence" | "AI development" | "LLM" | "custom GP…" at bounding box center [628, 186] width 449 height 21
paste input "( "AI agents" |"
click at [417, 189] on input "(( "AI agents" | "AI agent" | "Artificial Intelligence" | "AI development" | "L…" at bounding box center [628, 186] width 449 height 21
type input "("AI agents" | "AI agent" | "Artificial Intelligence" | "AI development" | "LLM…"
click at [970, 178] on span "Save" at bounding box center [966, 186] width 30 height 21
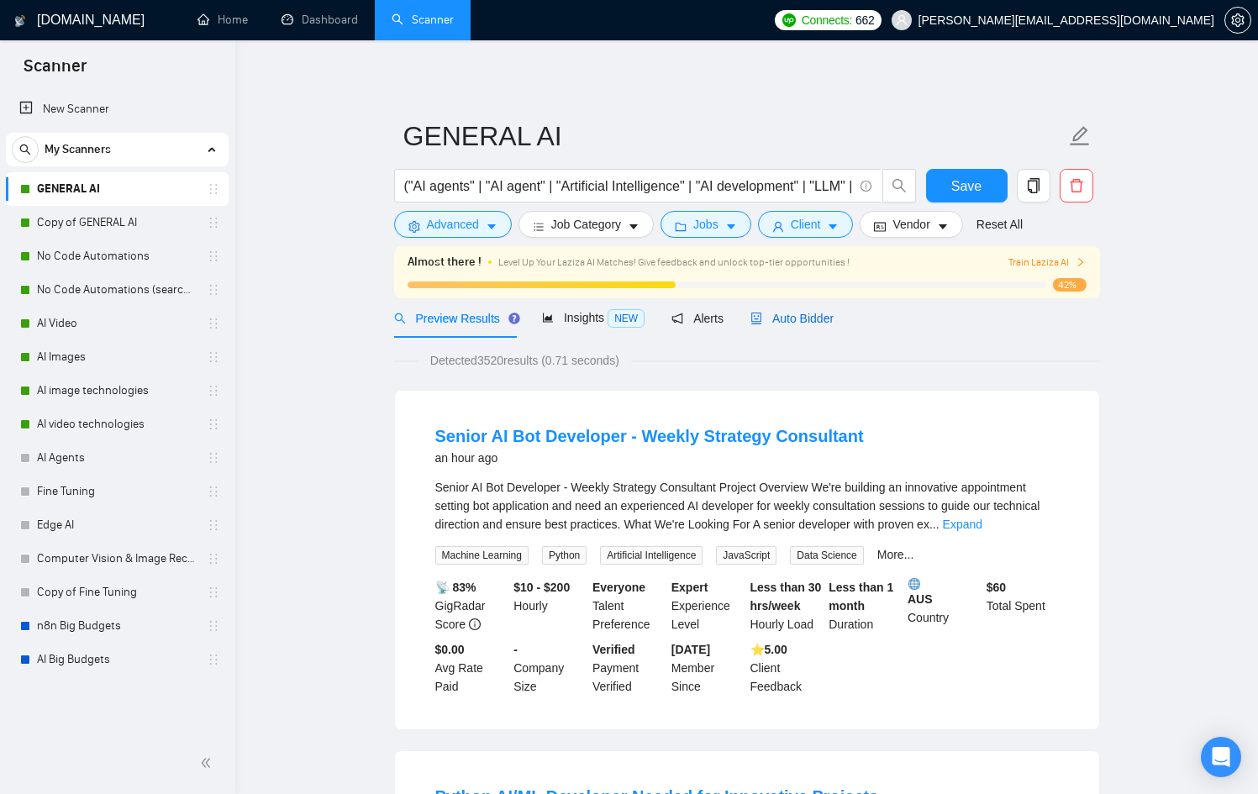
click at [792, 315] on span "Auto Bidder" at bounding box center [792, 318] width 83 height 13
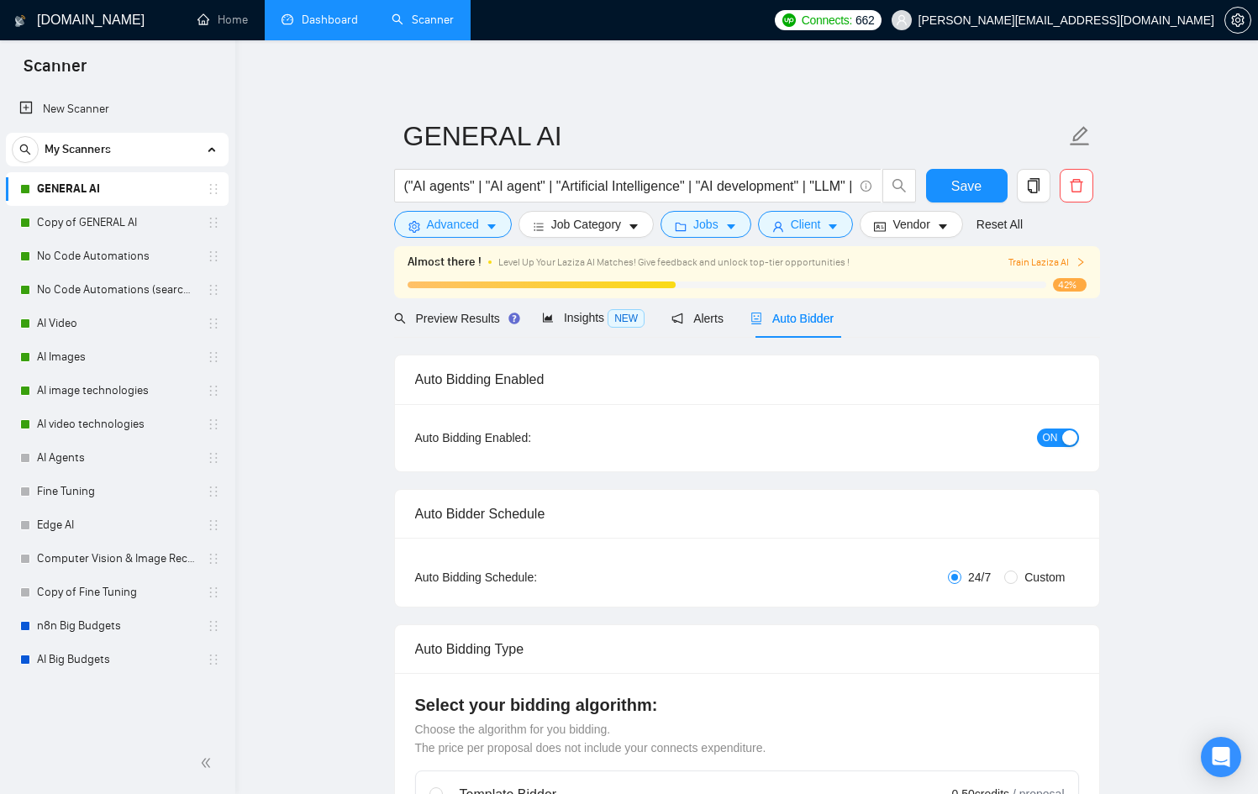
click at [358, 25] on link "Dashboard" at bounding box center [320, 20] width 76 height 14
